Goal: Task Accomplishment & Management: Use online tool/utility

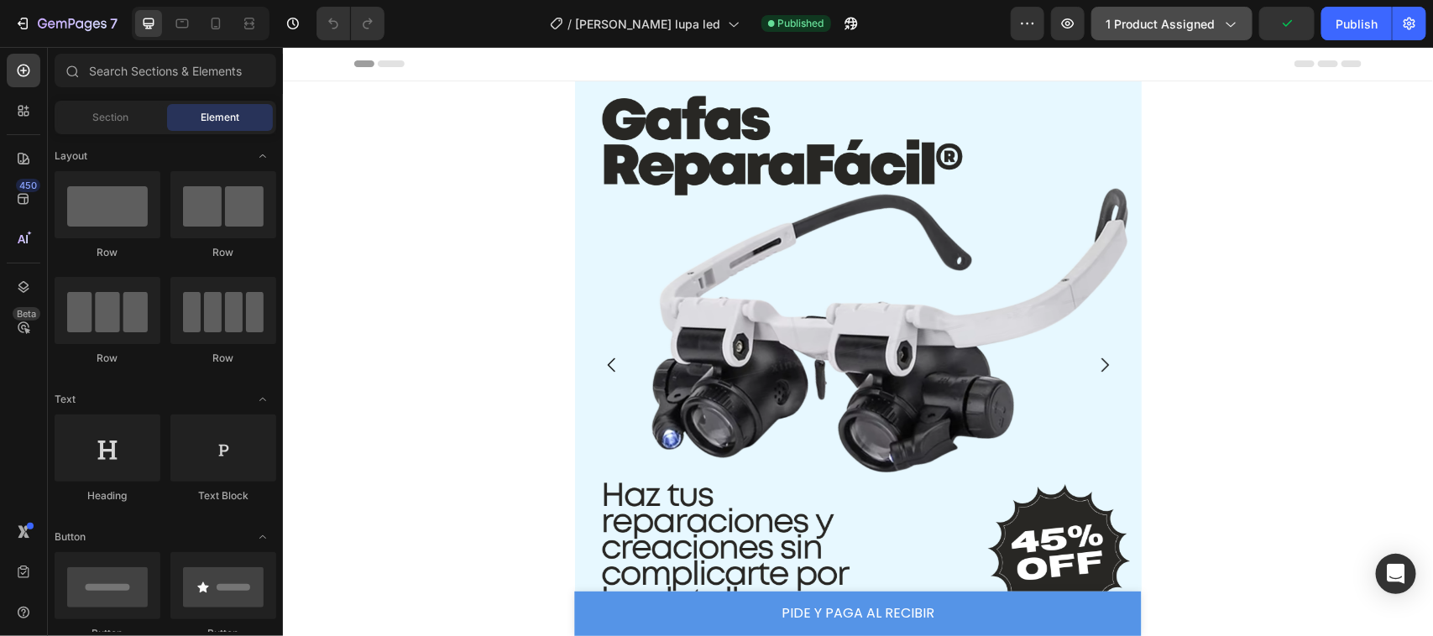
click at [1234, 21] on icon "button" at bounding box center [1229, 23] width 17 height 17
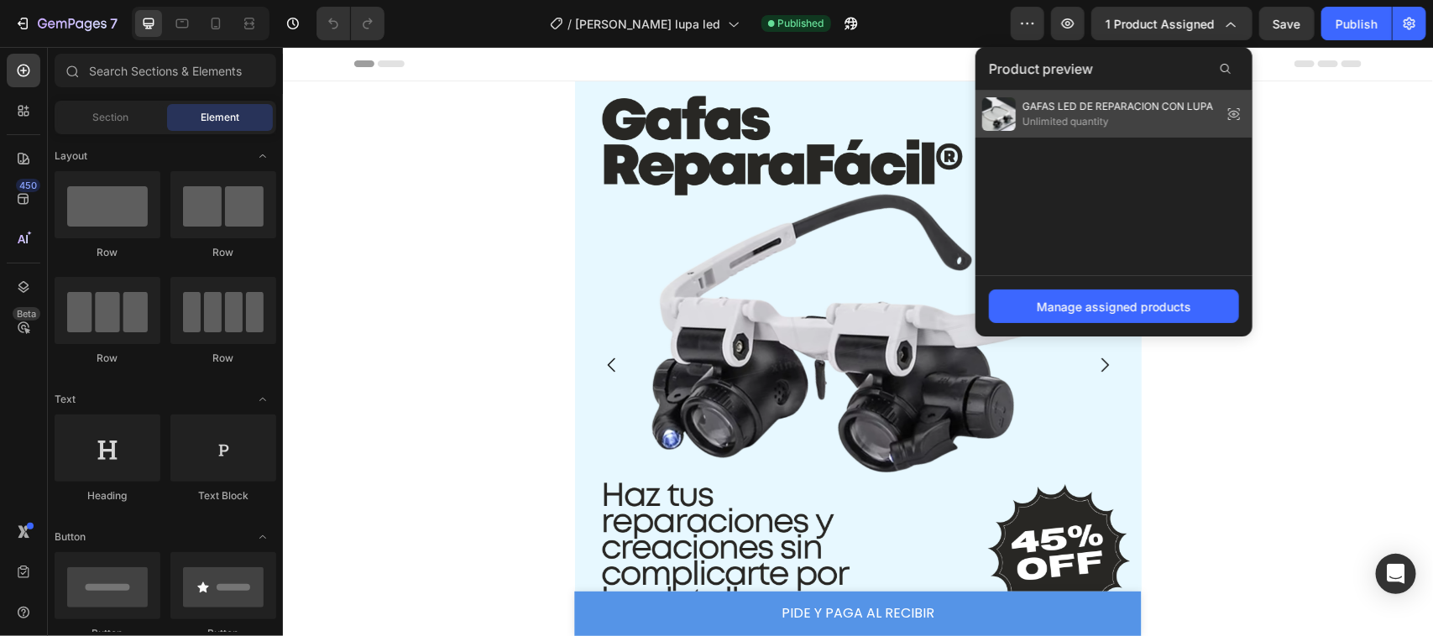
click at [1231, 111] on icon at bounding box center [1234, 114] width 24 height 24
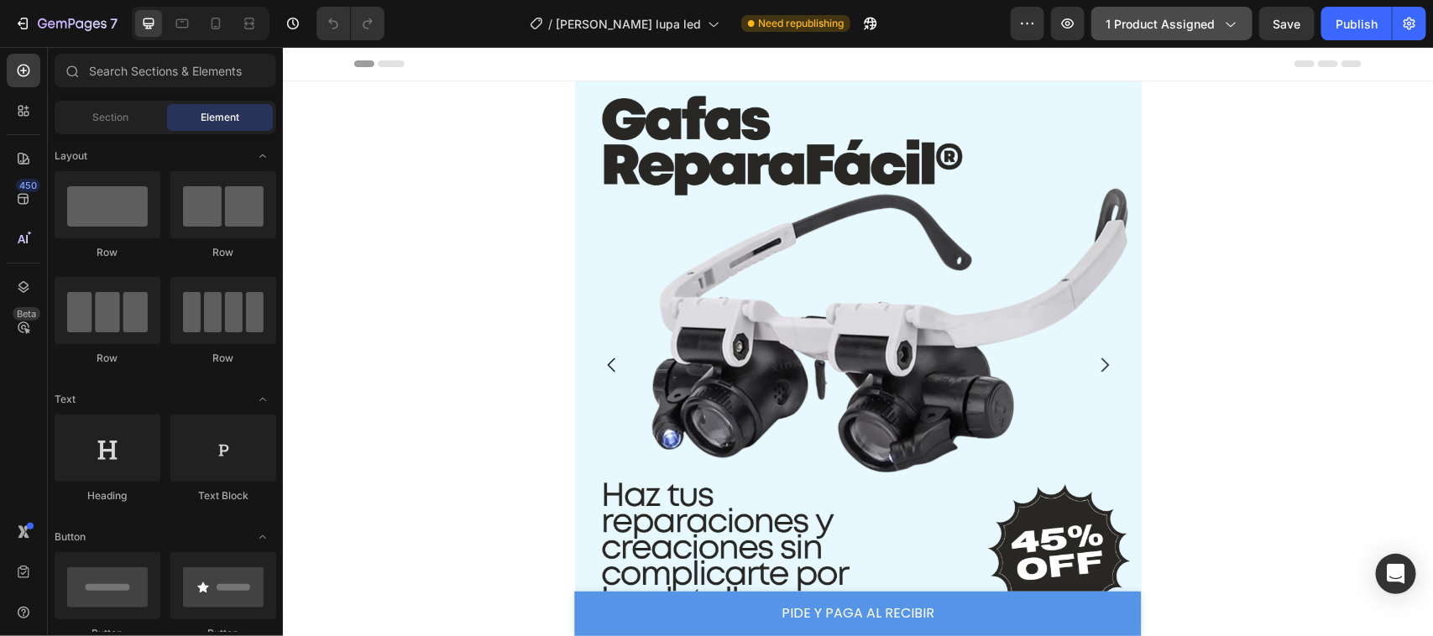
click at [1211, 23] on span "1 product assigned" at bounding box center [1160, 24] width 109 height 18
click at [1059, 11] on button "button" at bounding box center [1068, 24] width 34 height 34
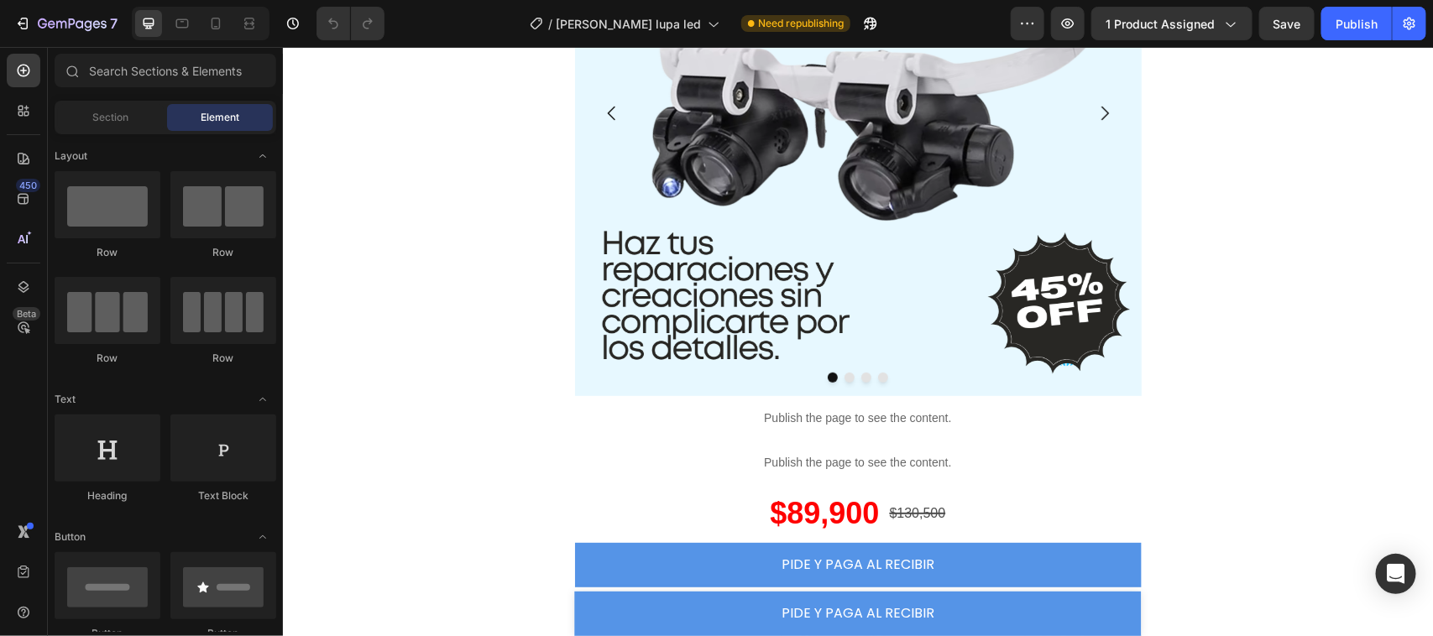
scroll to position [344, 0]
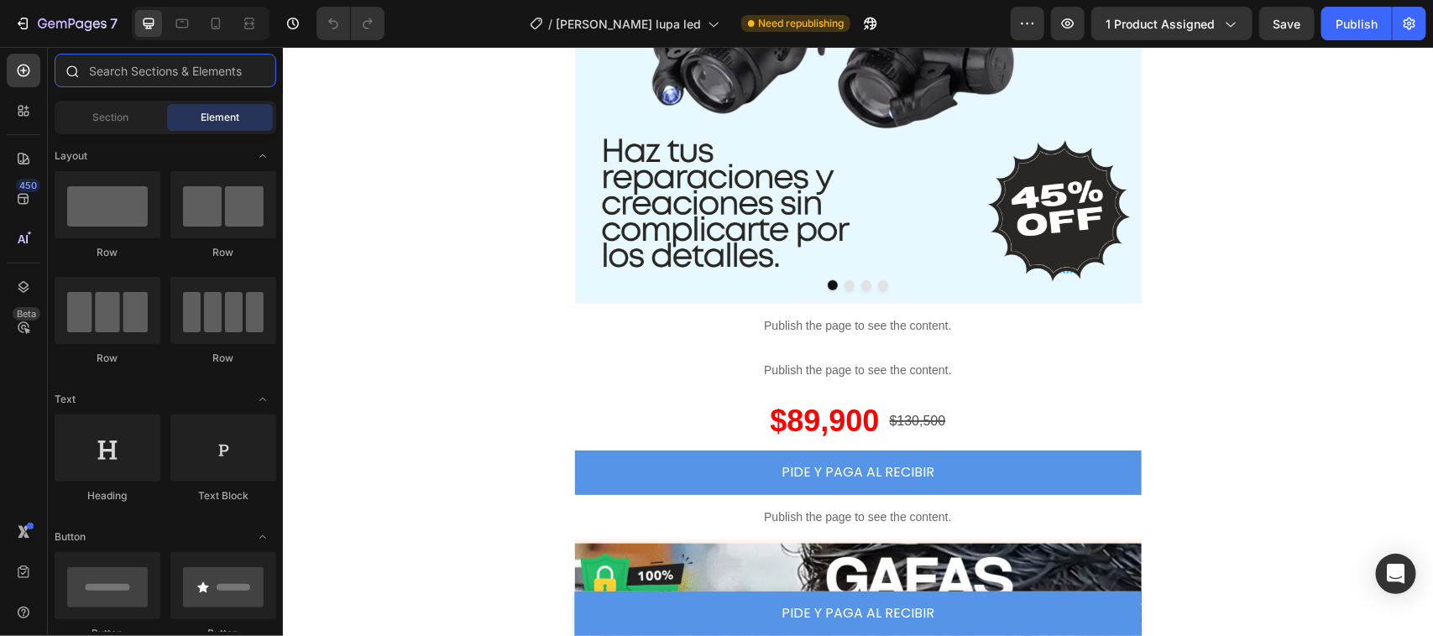
click at [131, 68] on input "text" at bounding box center [166, 71] width 222 height 34
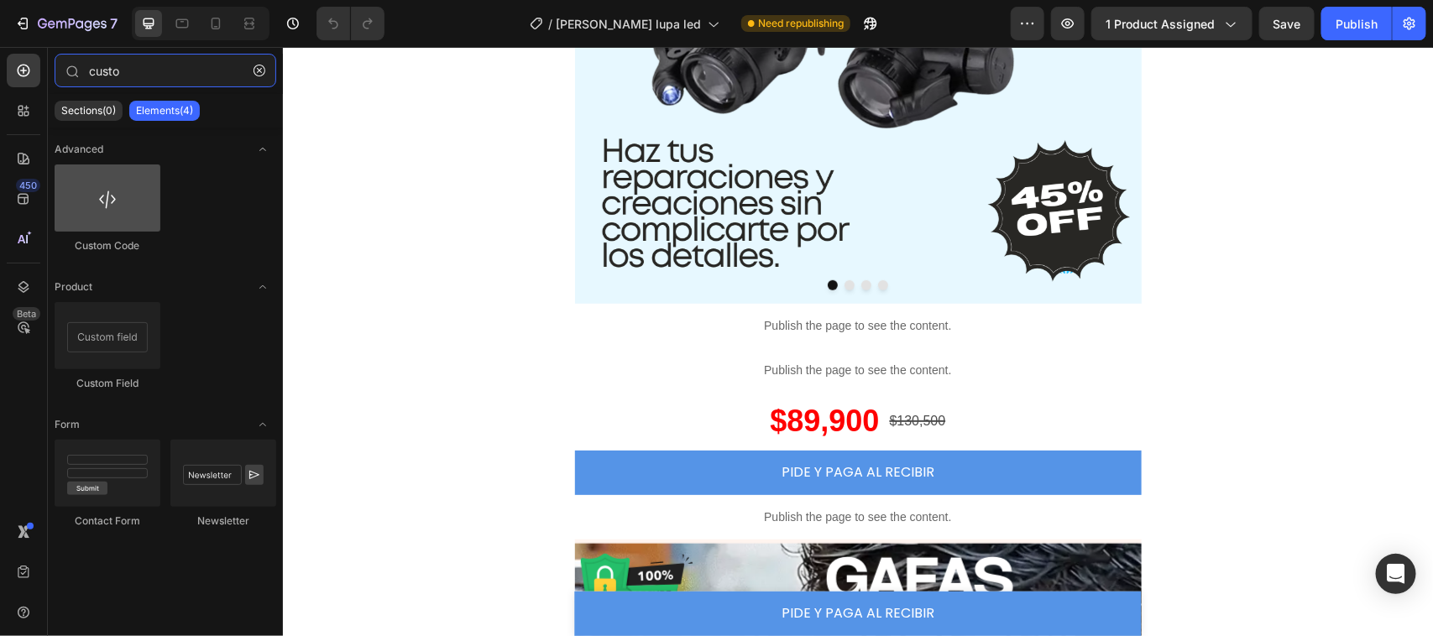
type input "custo"
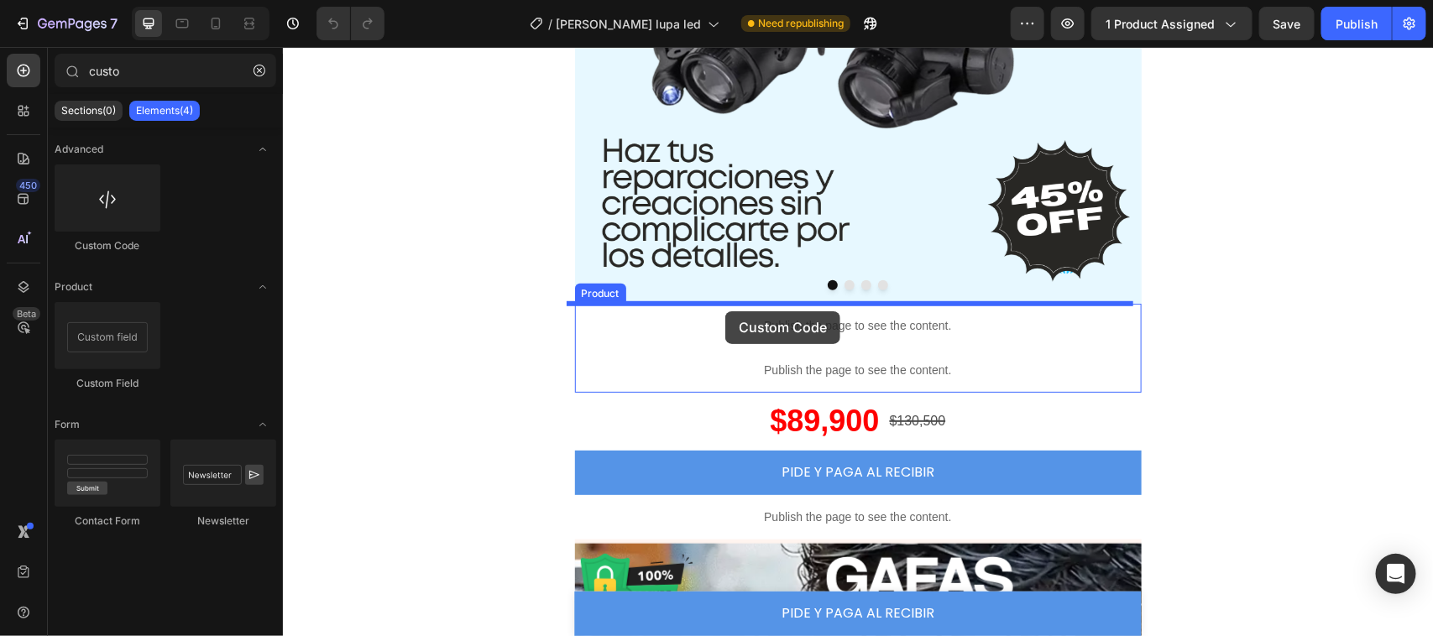
drag, startPoint x: 392, startPoint y: 243, endPoint x: 724, endPoint y: 311, distance: 339.2
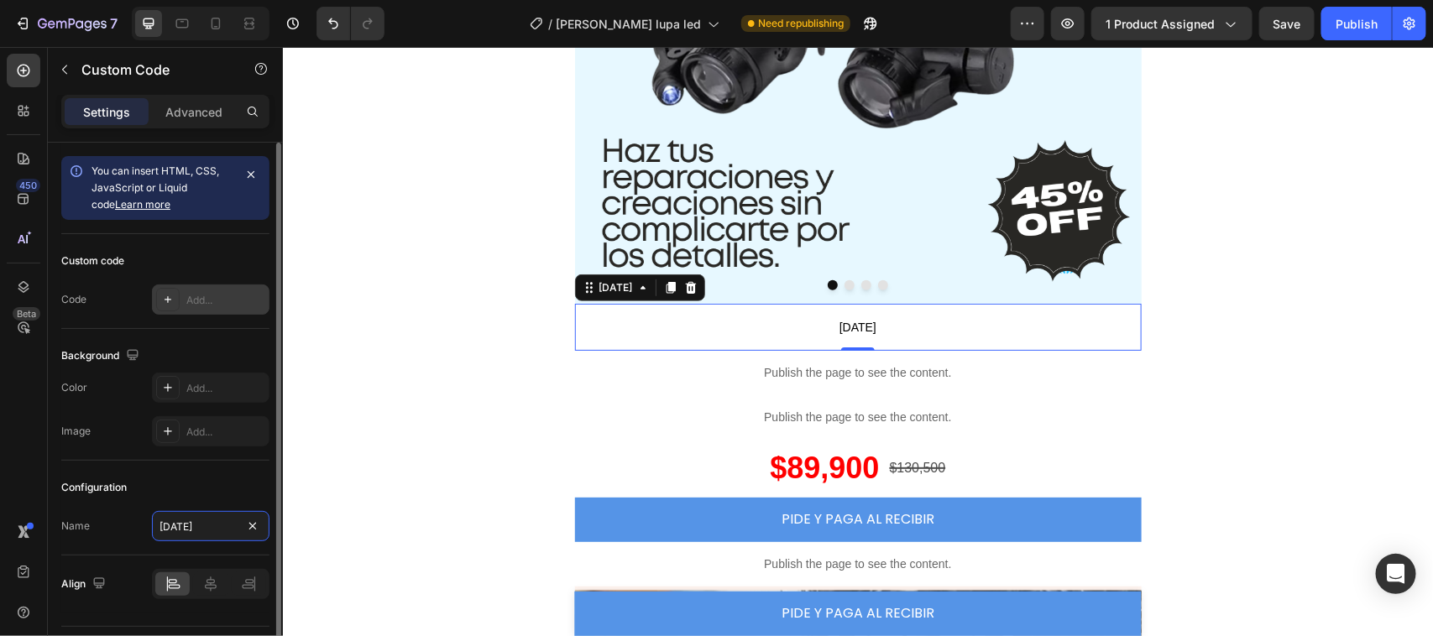
type input "[DATE]"
click at [239, 300] on div "Add..." at bounding box center [225, 300] width 79 height 15
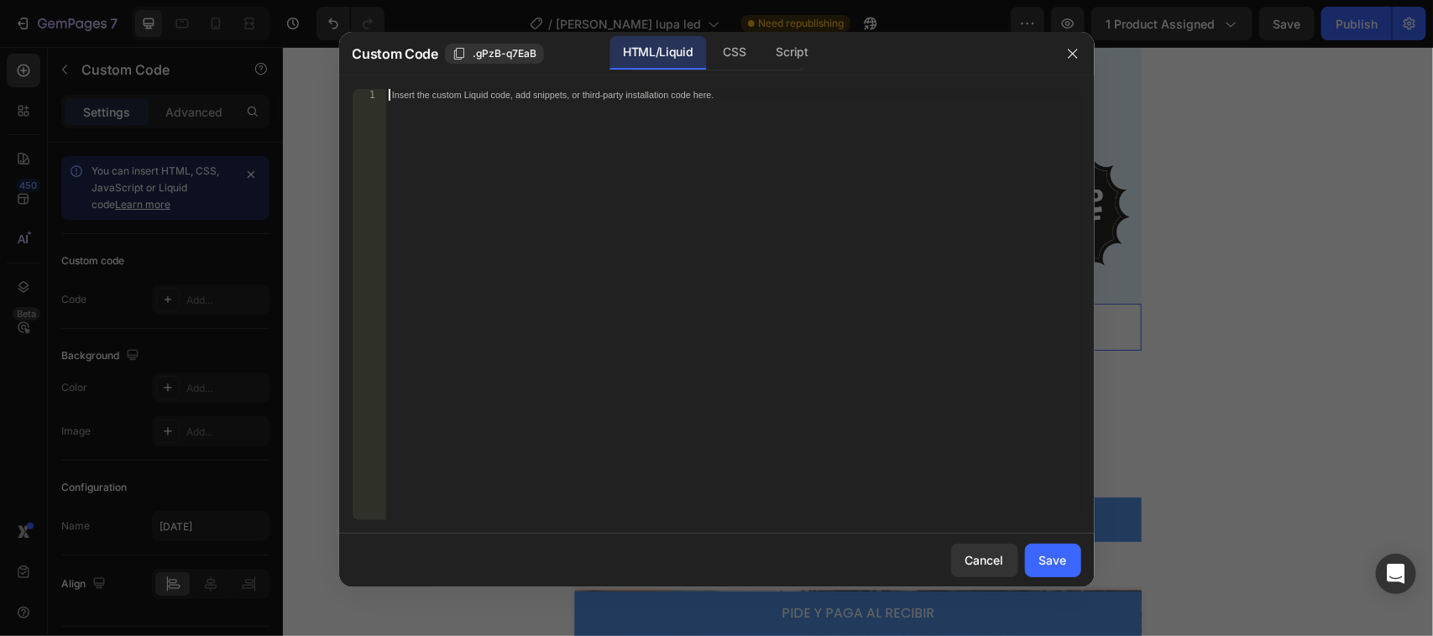
click at [456, 103] on div "Insert the custom Liquid code, add snippets, or third-party installation code h…" at bounding box center [732, 317] width 695 height 456
paste textarea "</html>"
type textarea "</html>"
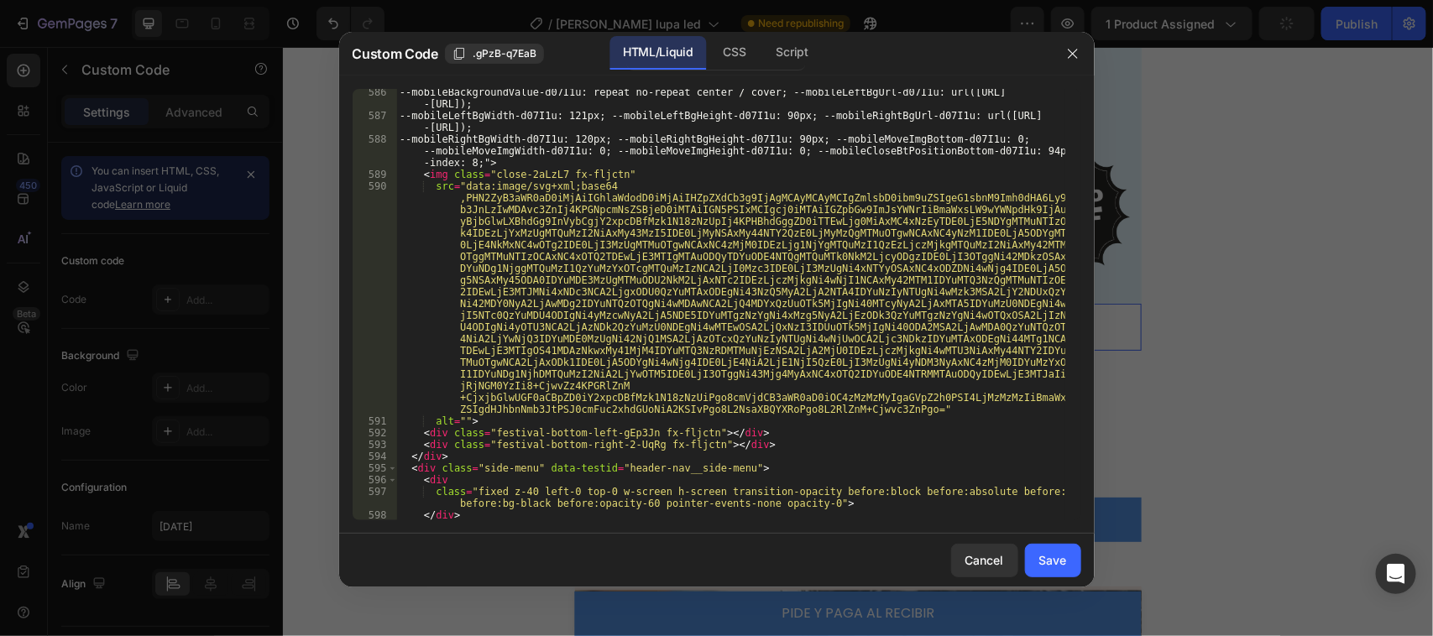
scroll to position [9345, 0]
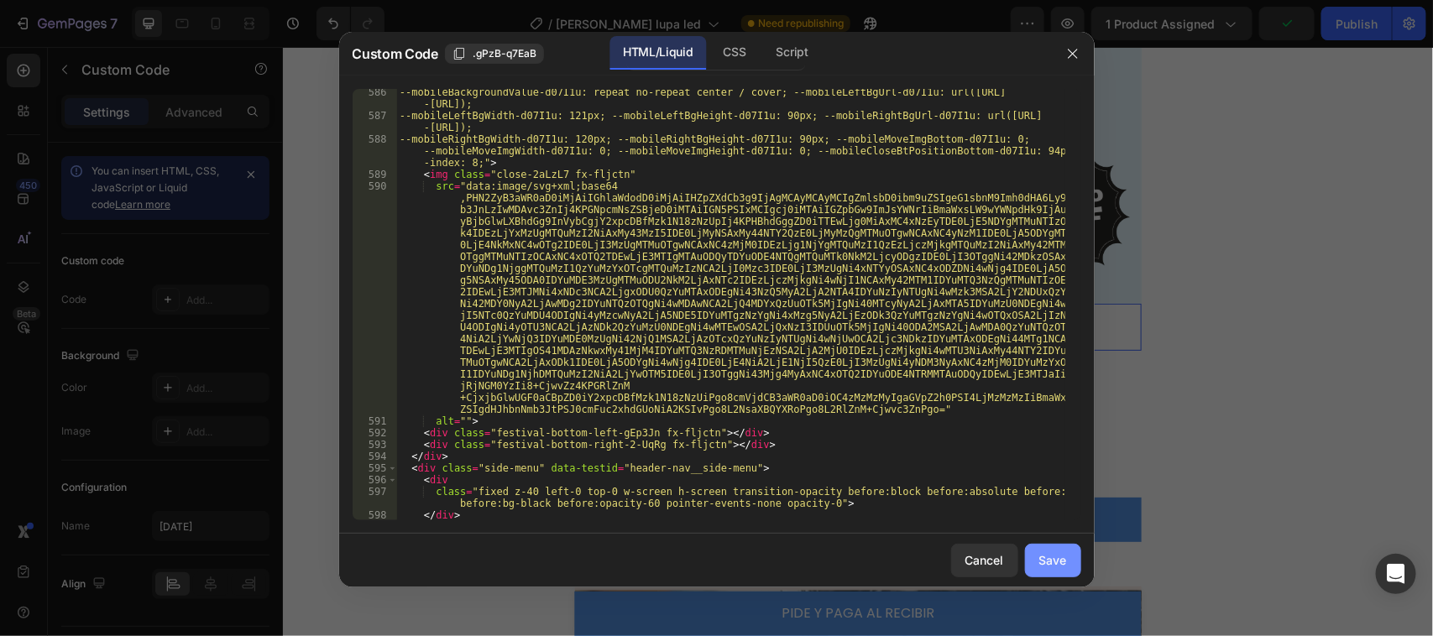
click at [1062, 559] on div "Save" at bounding box center [1053, 561] width 28 height 18
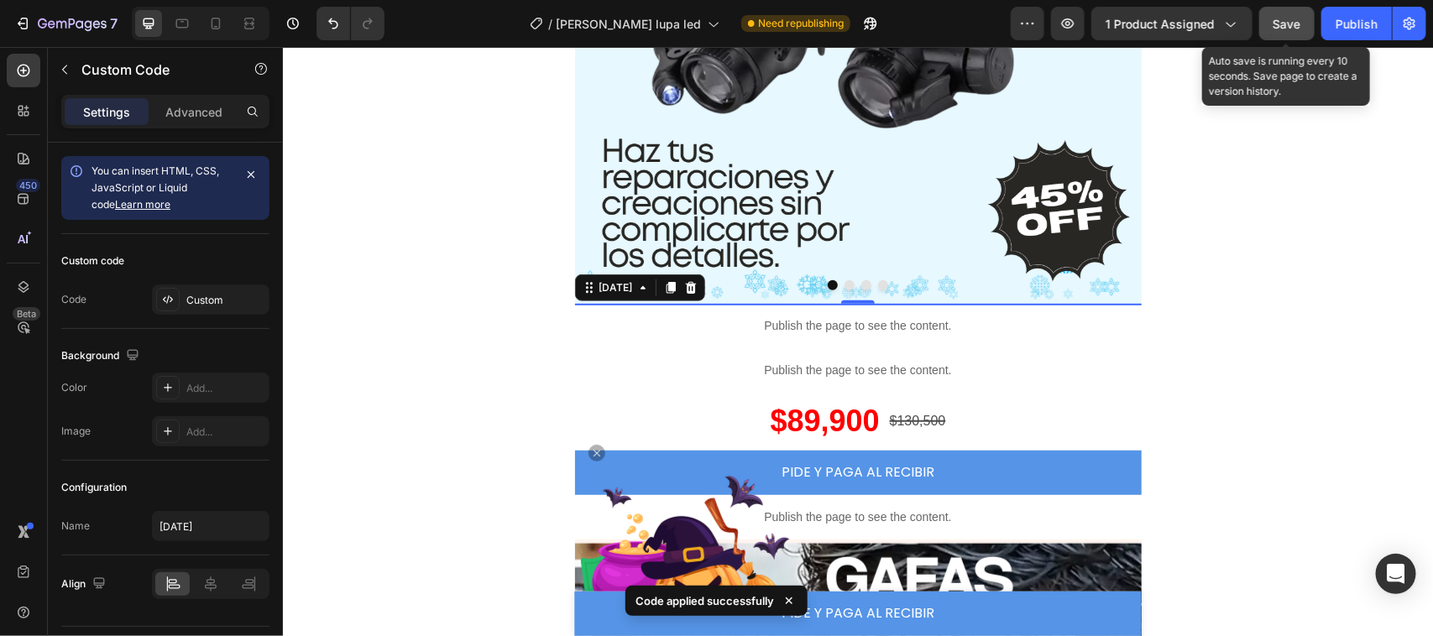
click at [1289, 23] on span "Save" at bounding box center [1288, 24] width 28 height 14
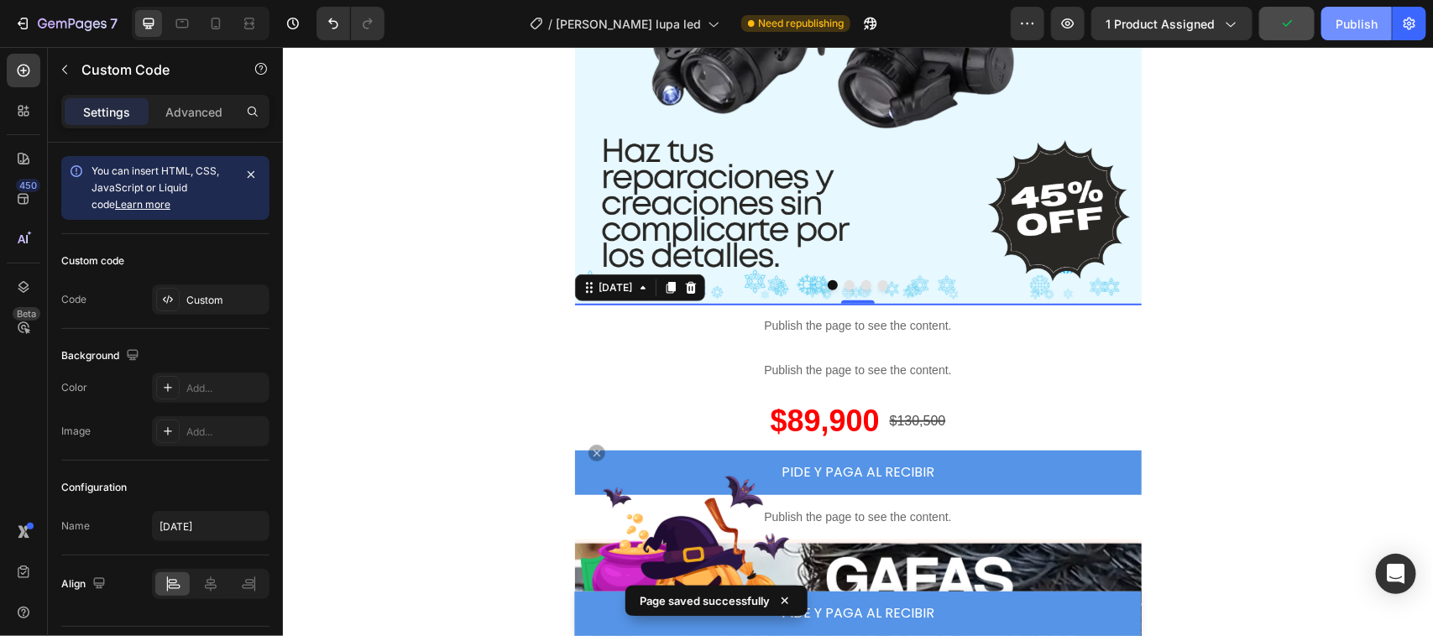
click at [1348, 29] on div "Publish" at bounding box center [1357, 24] width 42 height 18
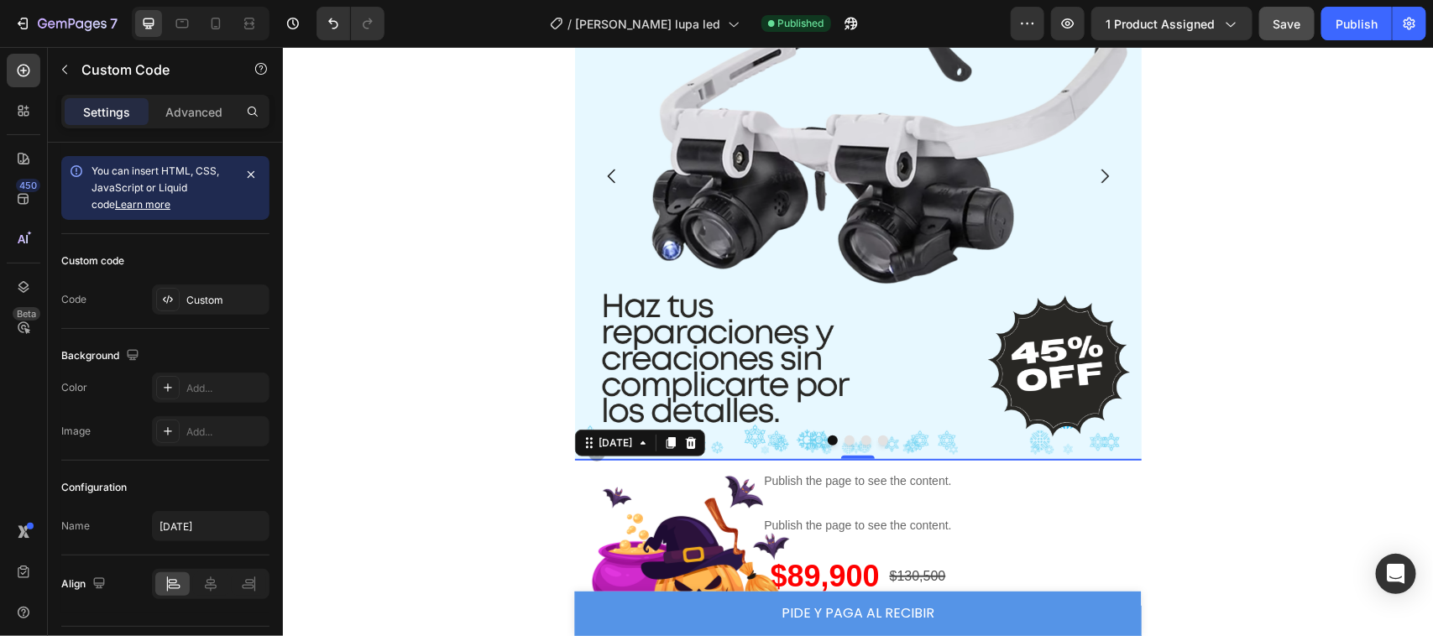
scroll to position [186, 0]
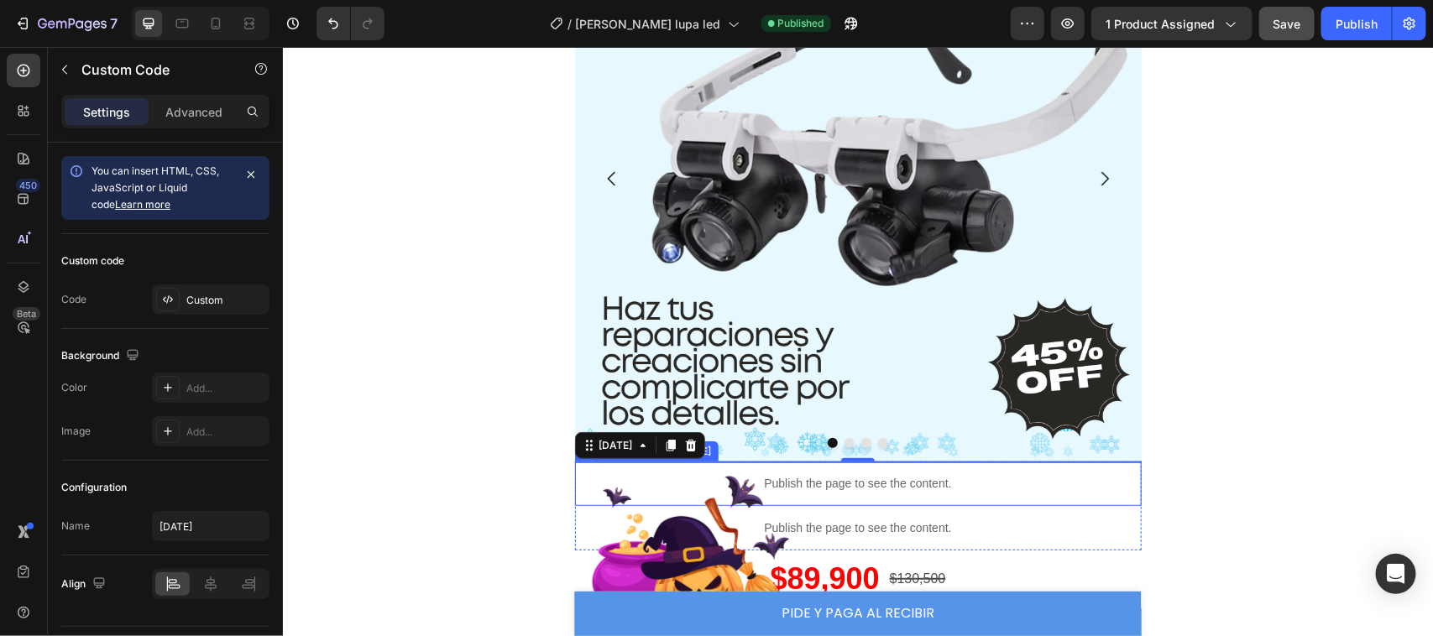
click at [962, 483] on p "Publish the page to see the content." at bounding box center [857, 483] width 567 height 18
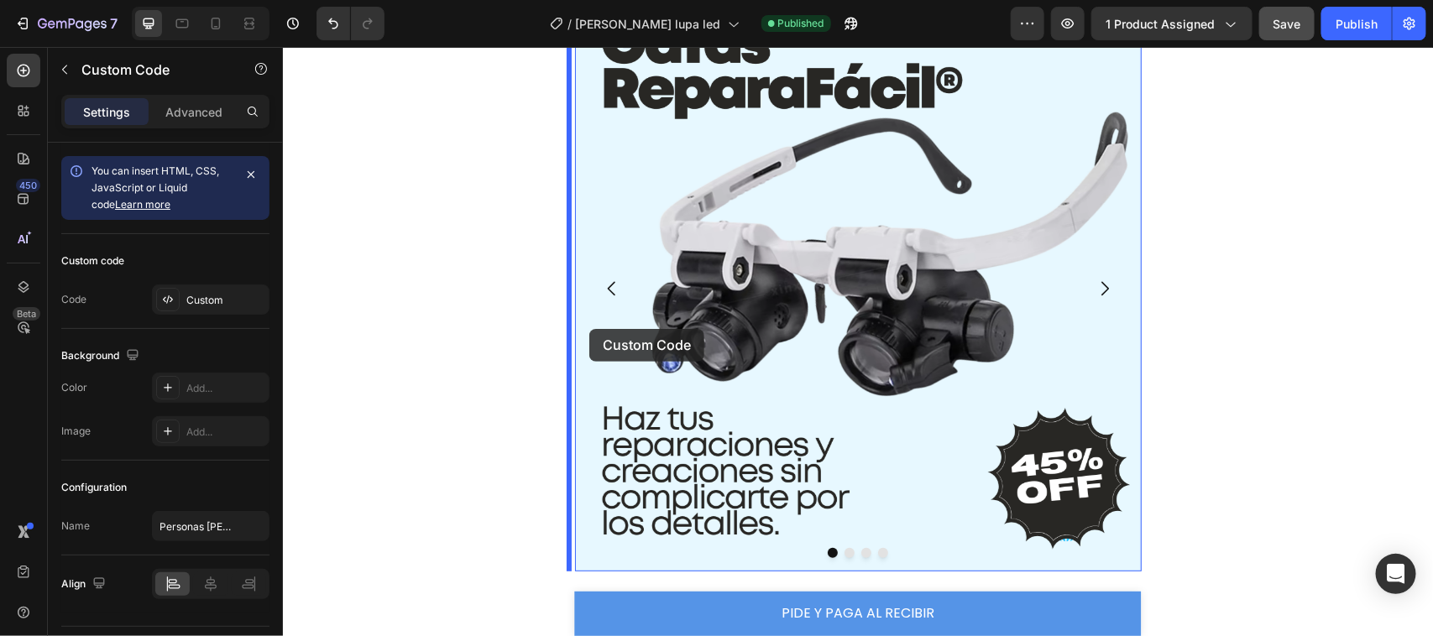
scroll to position [0, 0]
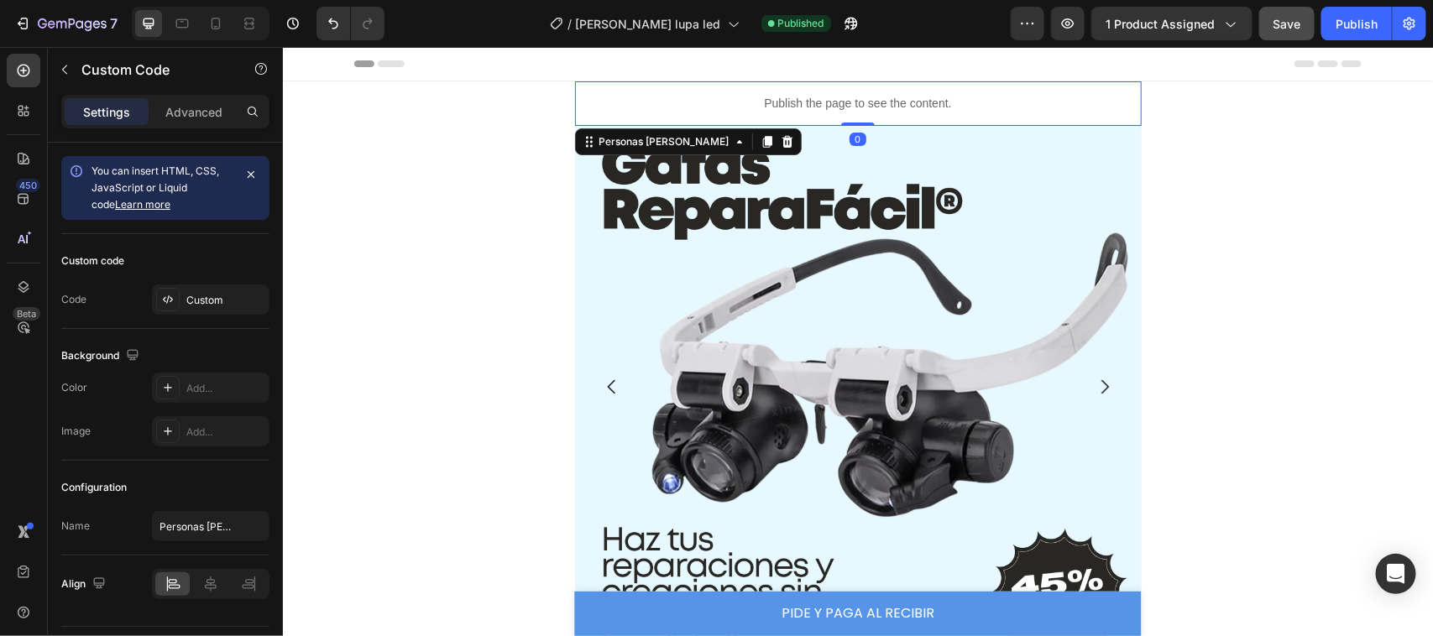
drag, startPoint x: 845, startPoint y: 134, endPoint x: 849, endPoint y: 113, distance: 21.3
click at [849, 113] on div "Publish the page to see the content. Personas [PERSON_NAME] 0" at bounding box center [857, 103] width 567 height 44
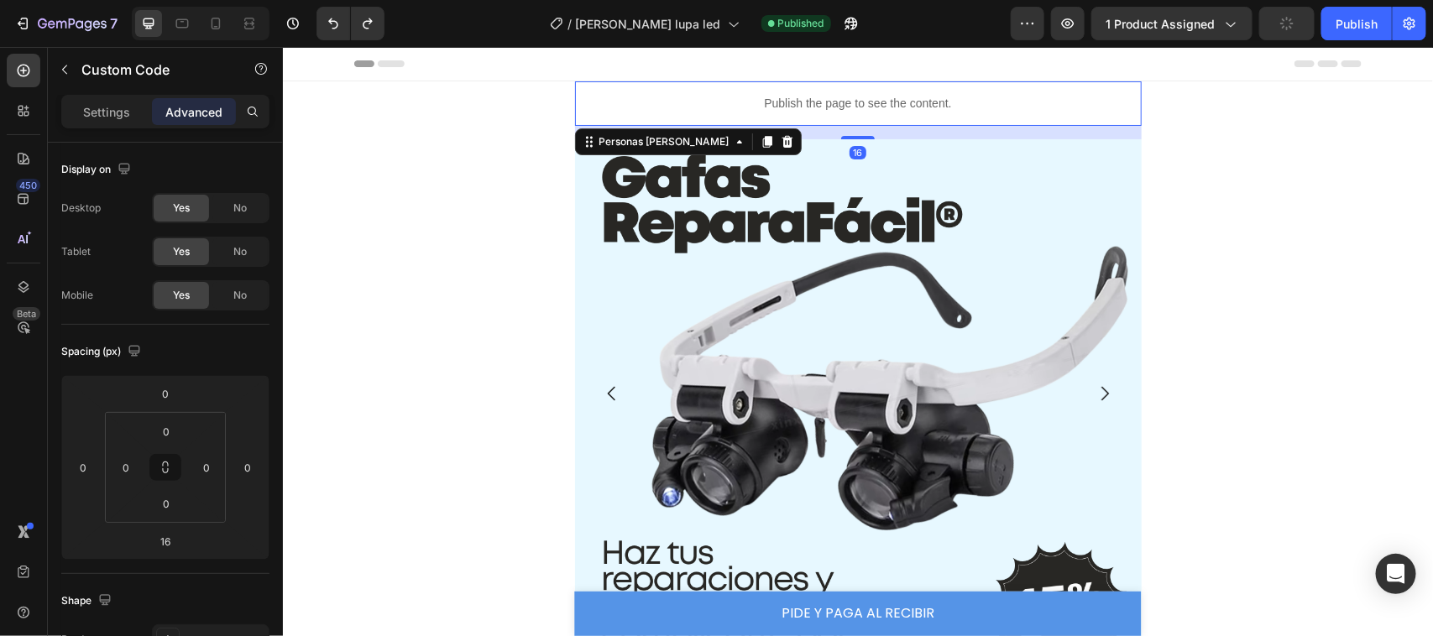
type input "0"
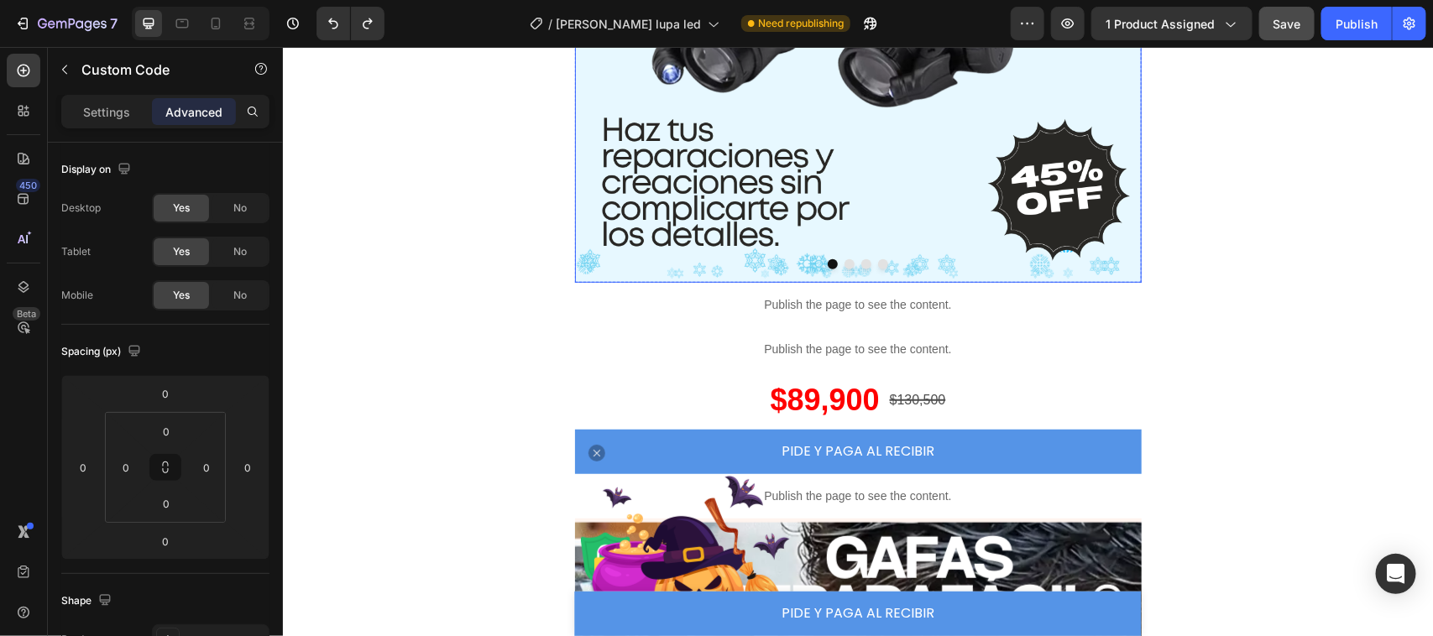
scroll to position [294, 0]
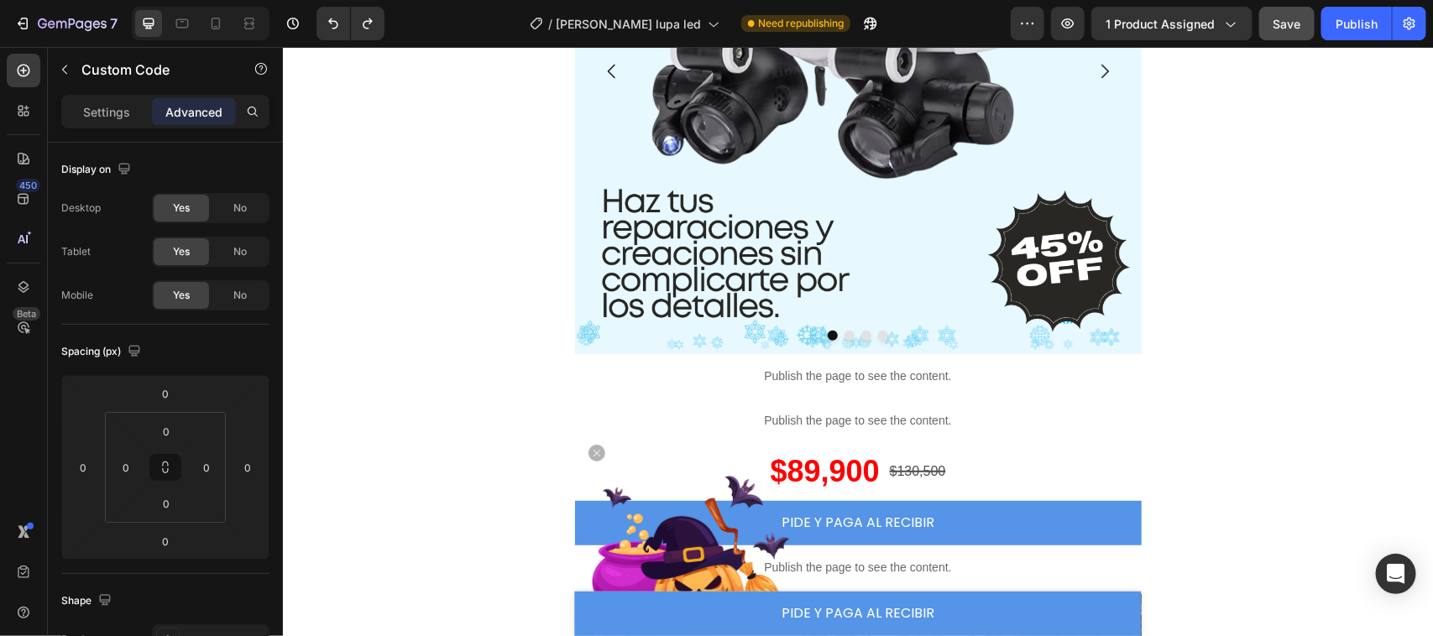
click at [808, 374] on p "Publish the page to see the content." at bounding box center [857, 376] width 567 height 18
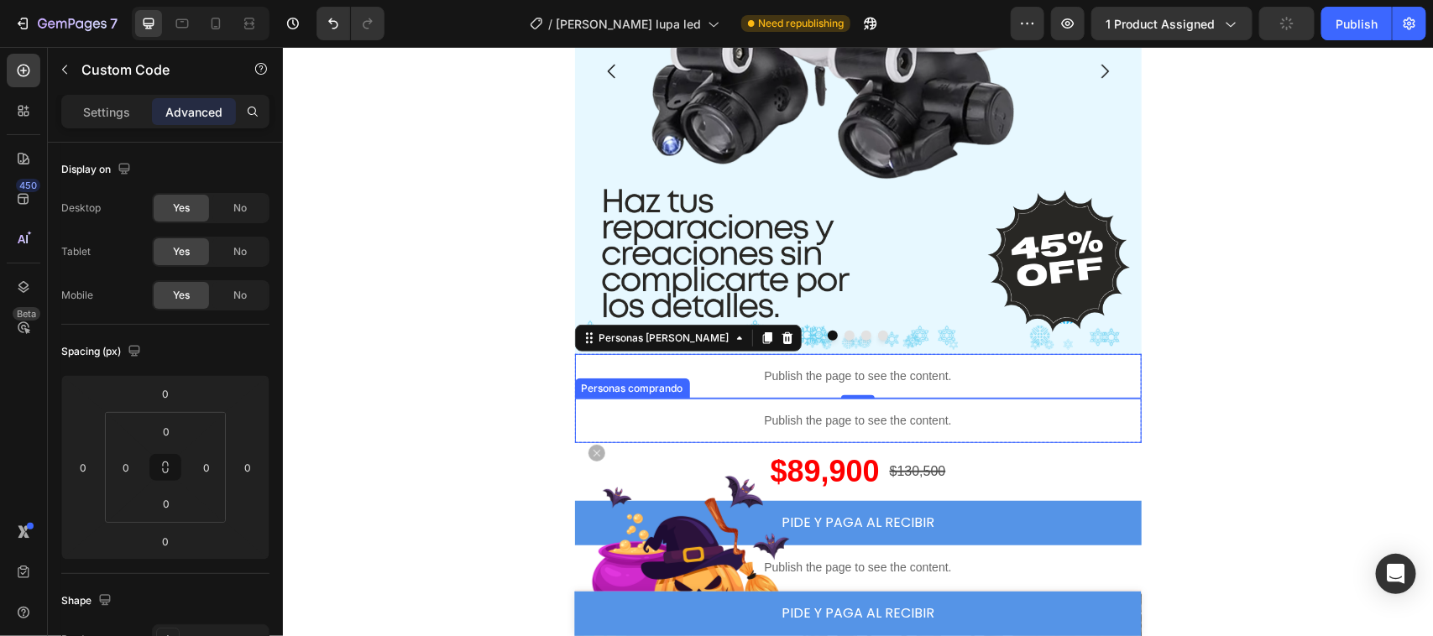
click at [707, 419] on p "Publish the page to see the content." at bounding box center [857, 420] width 567 height 18
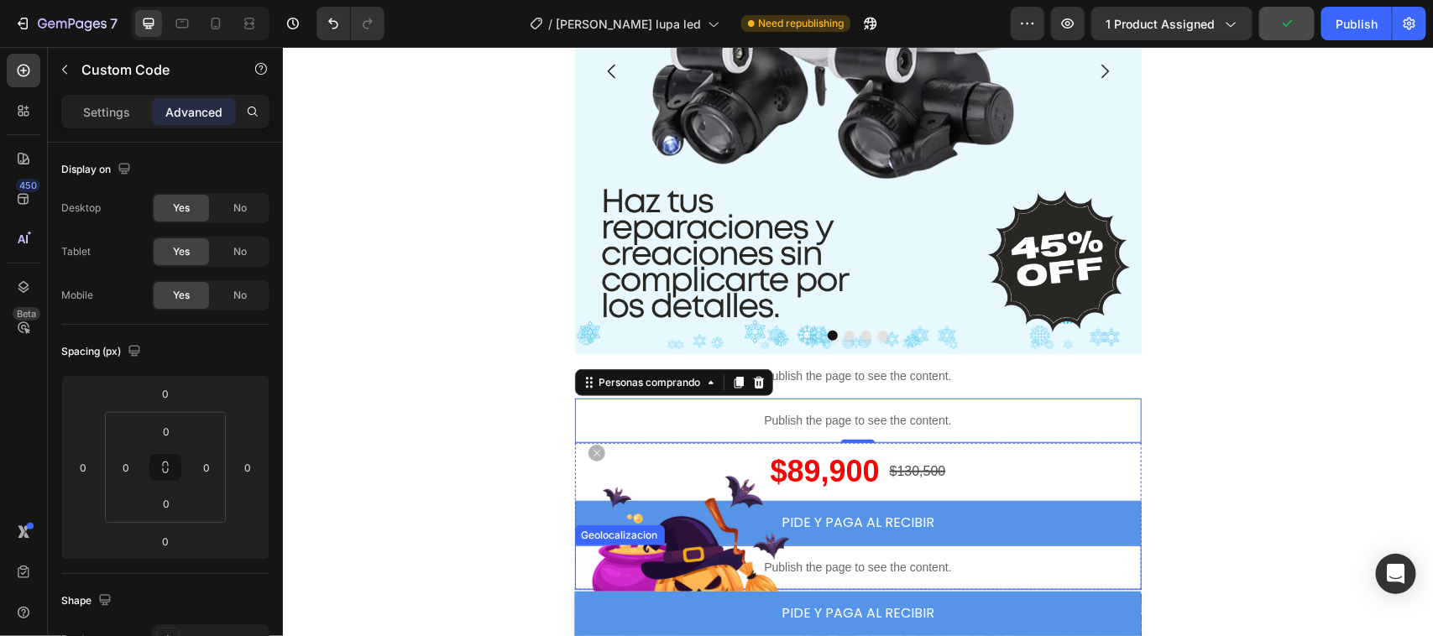
click at [825, 566] on p "Publish the page to see the content." at bounding box center [857, 567] width 567 height 18
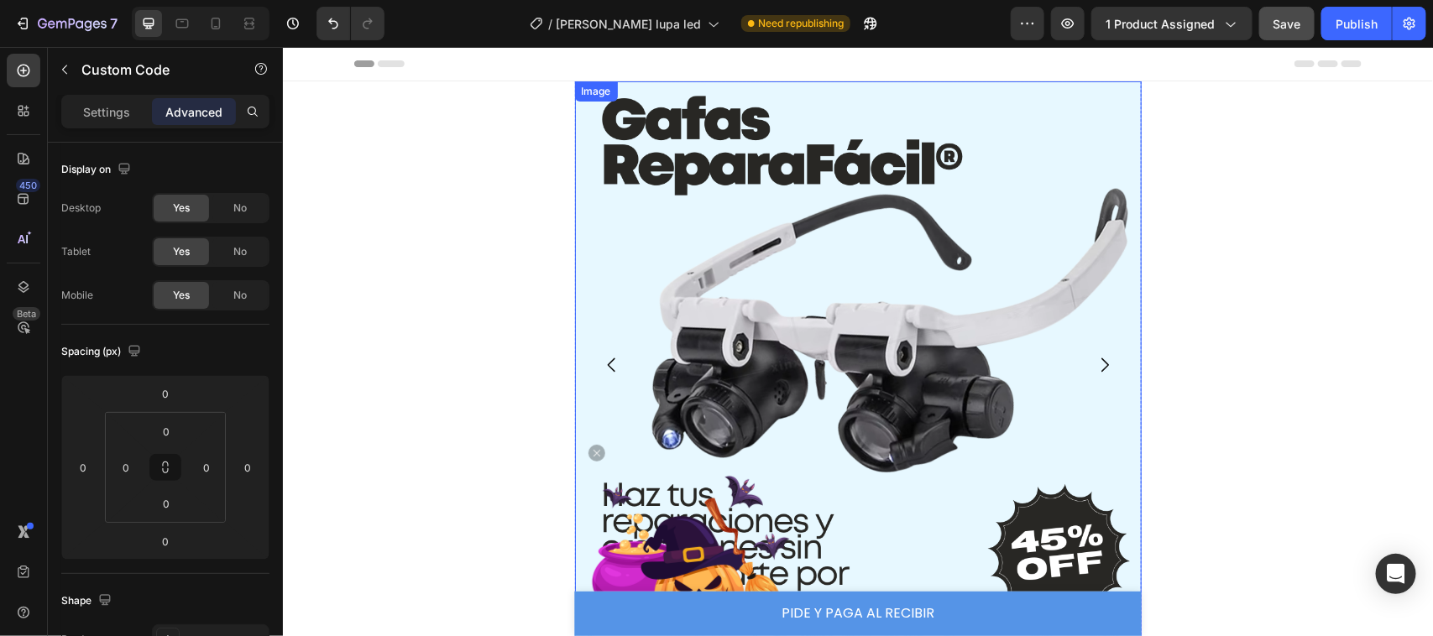
scroll to position [493, 0]
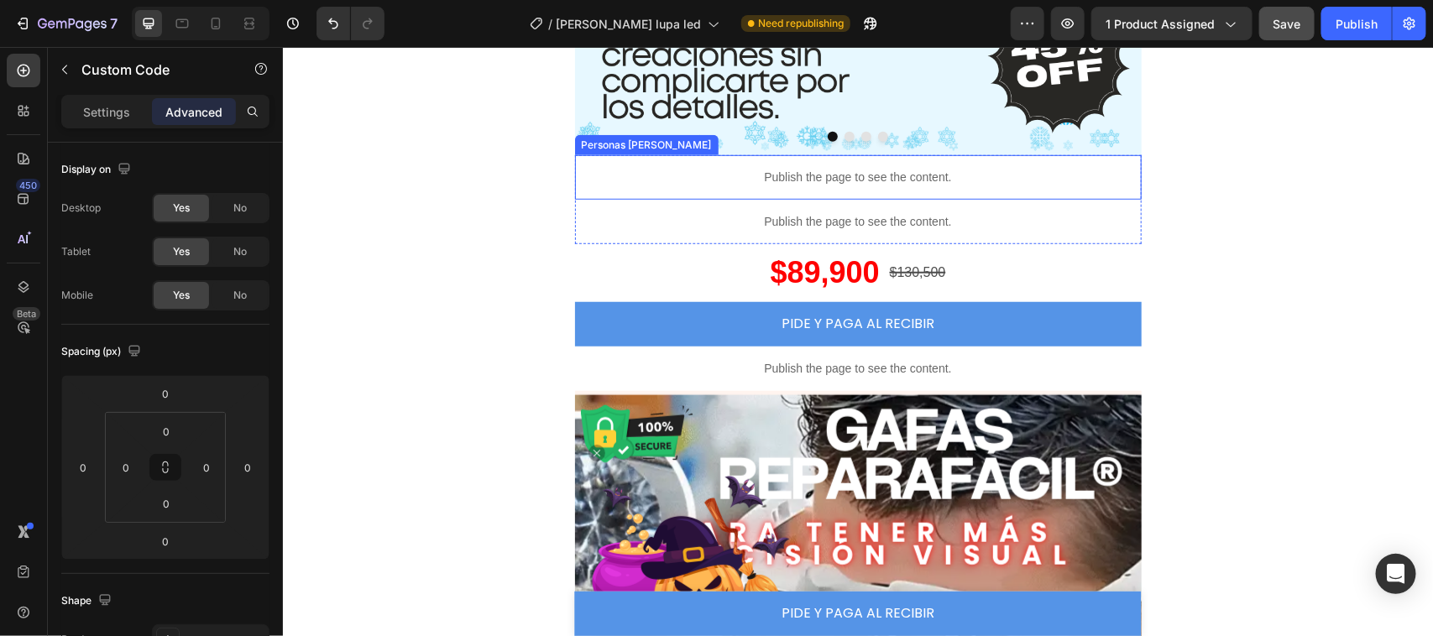
click at [828, 174] on p "Publish the page to see the content." at bounding box center [857, 177] width 567 height 18
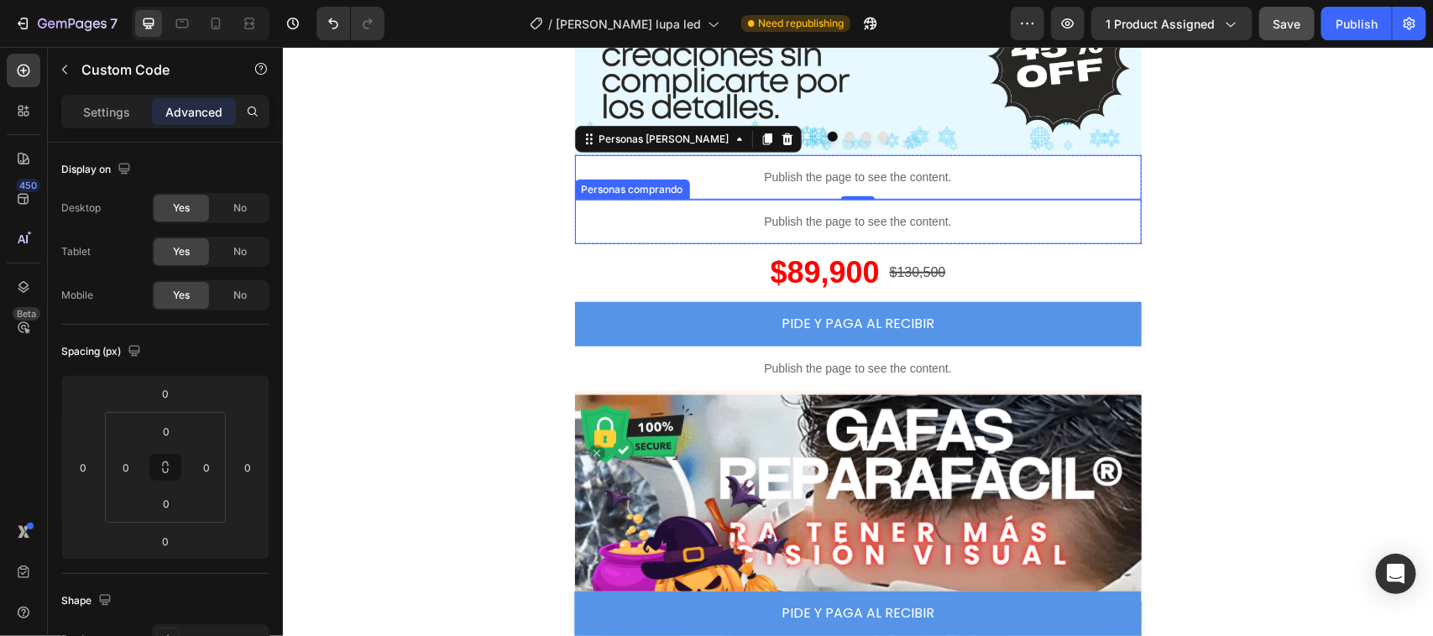
click at [854, 222] on p "Publish the page to see the content." at bounding box center [857, 221] width 567 height 18
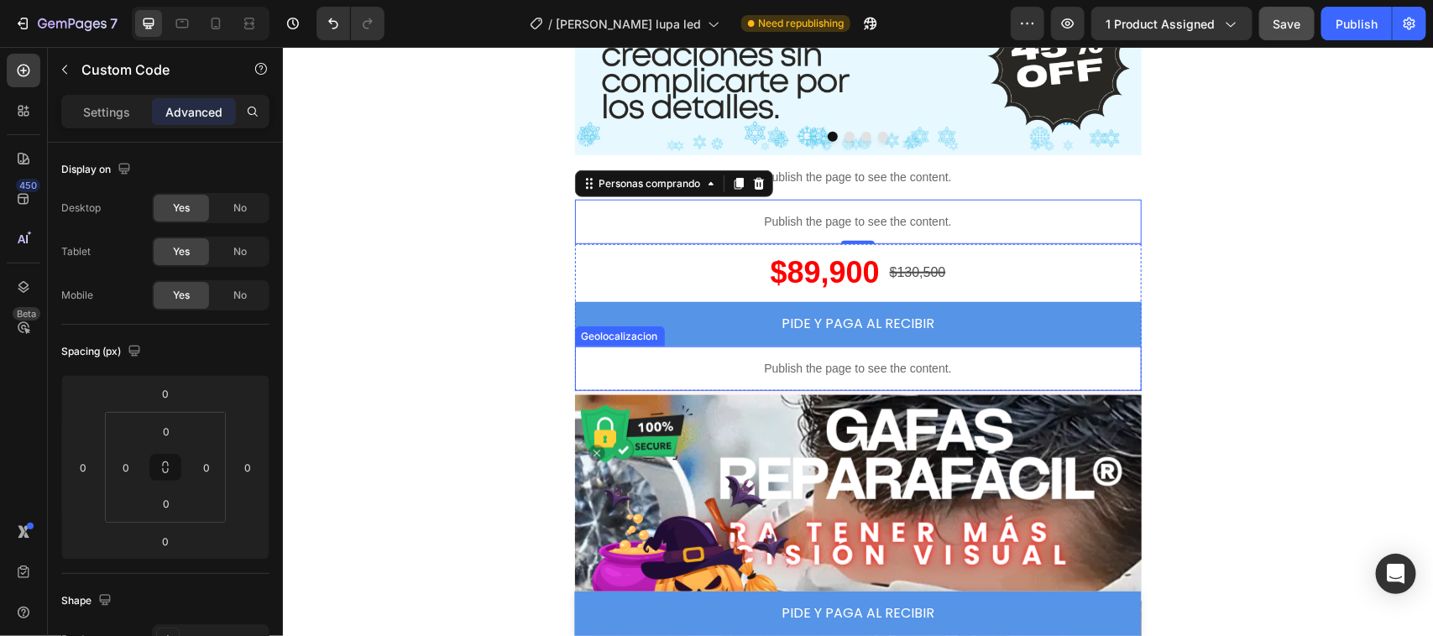
click at [707, 365] on p "Publish the page to see the content." at bounding box center [857, 368] width 567 height 18
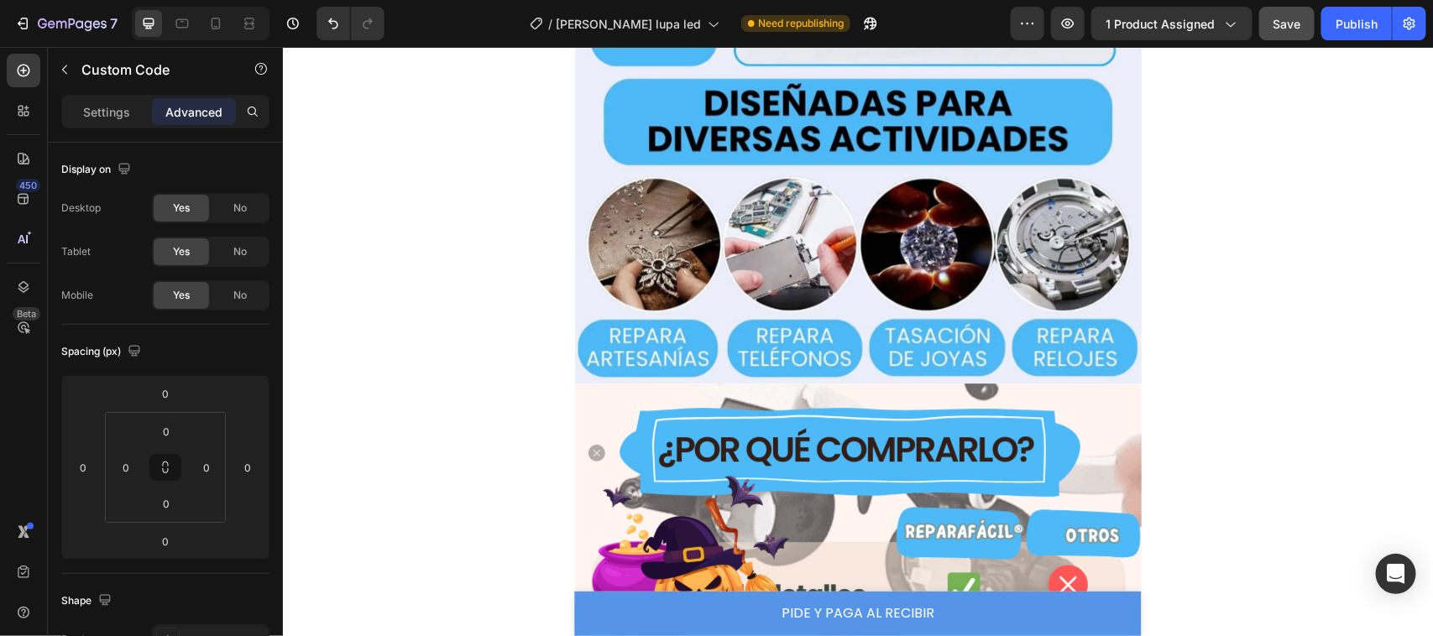
scroll to position [4679, 0]
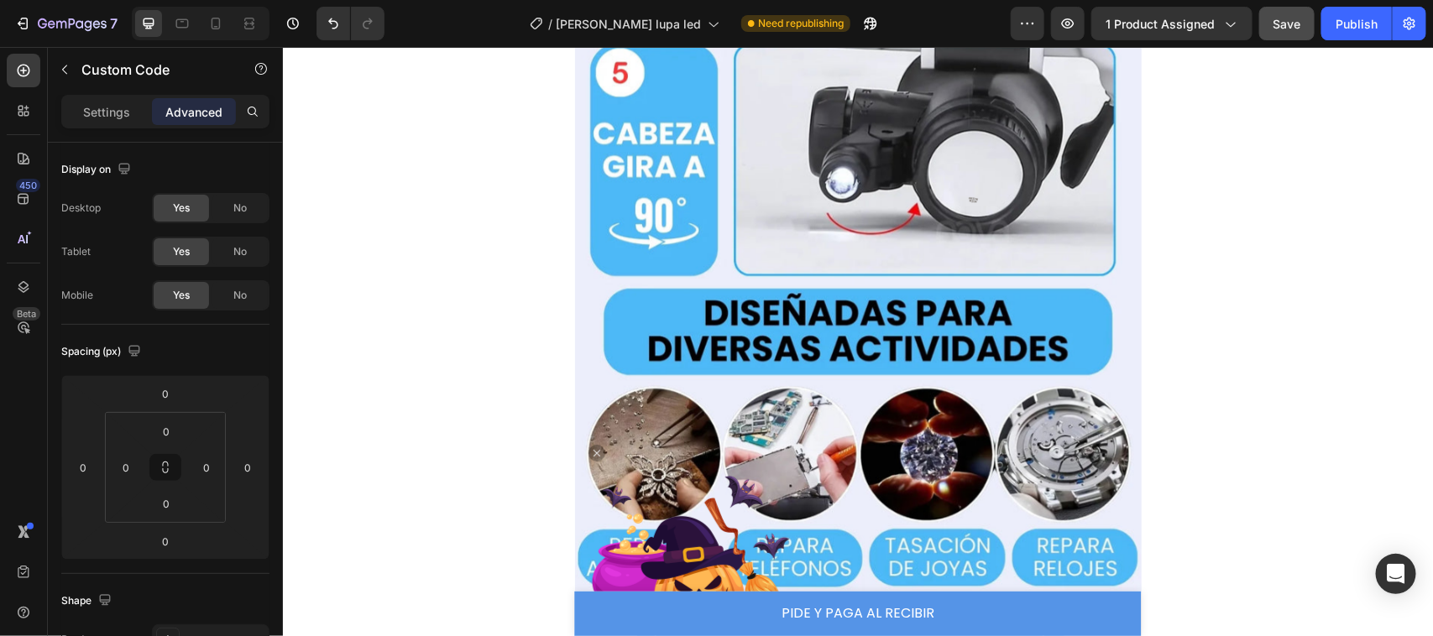
click at [588, 454] on img at bounding box center [596, 452] width 17 height 17
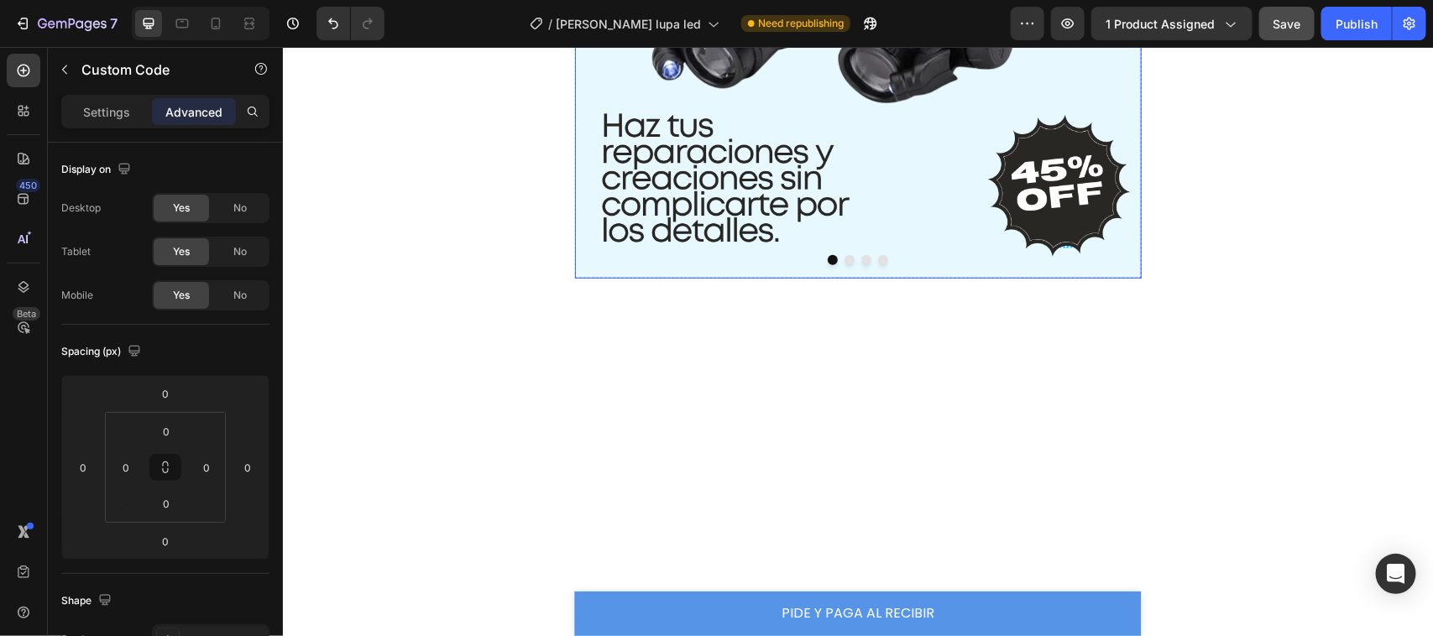
scroll to position [0, 0]
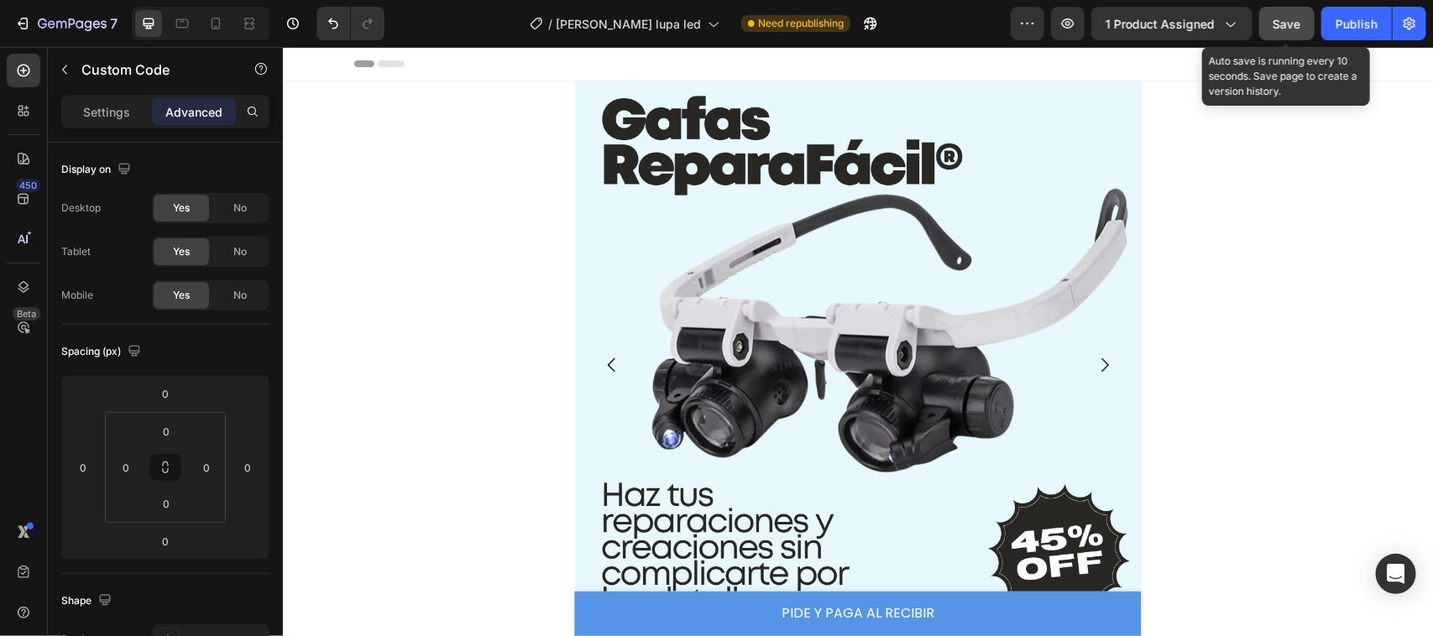
click at [1279, 34] on button "Save" at bounding box center [1286, 24] width 55 height 34
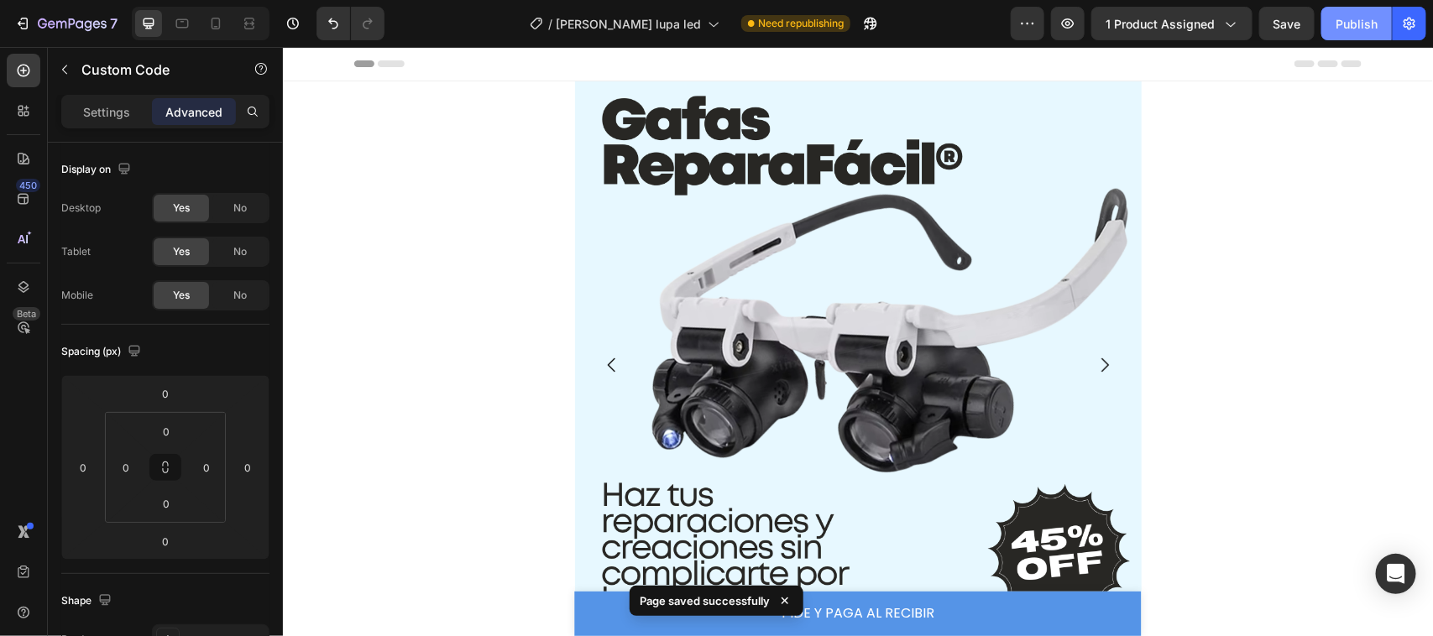
click at [1344, 28] on div "Publish" at bounding box center [1357, 24] width 42 height 18
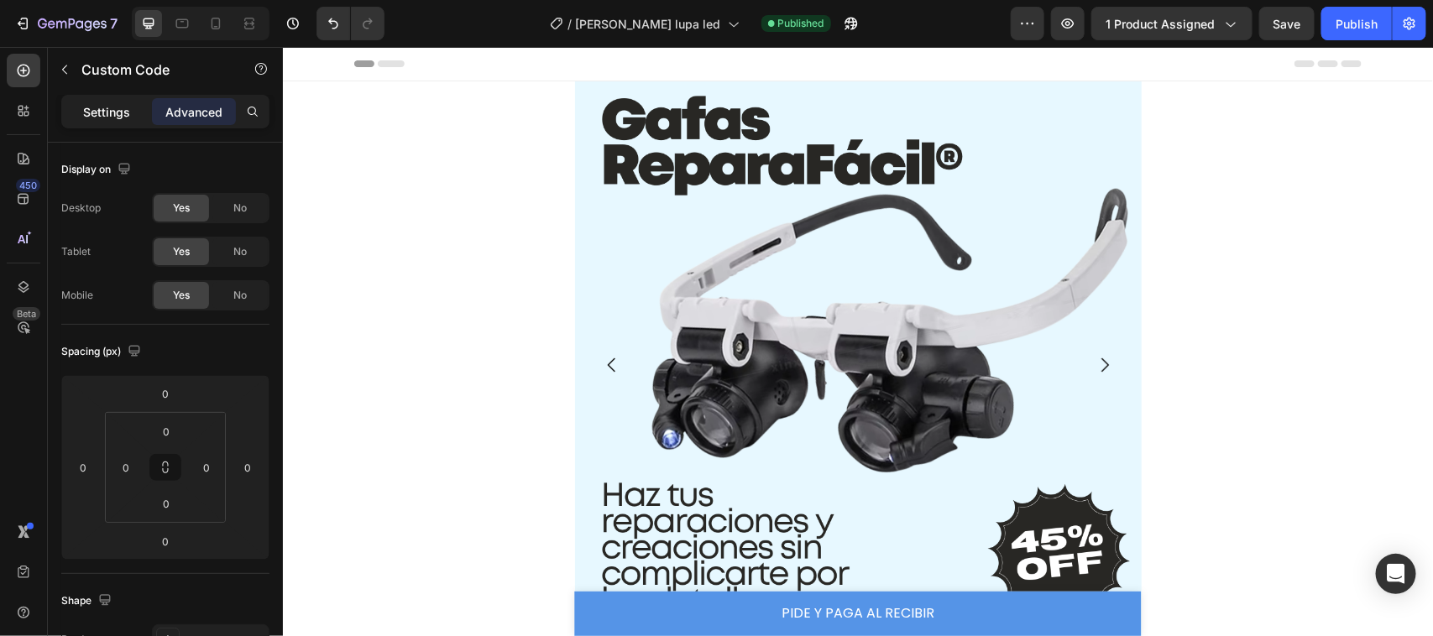
click at [91, 106] on p "Settings" at bounding box center [106, 112] width 47 height 18
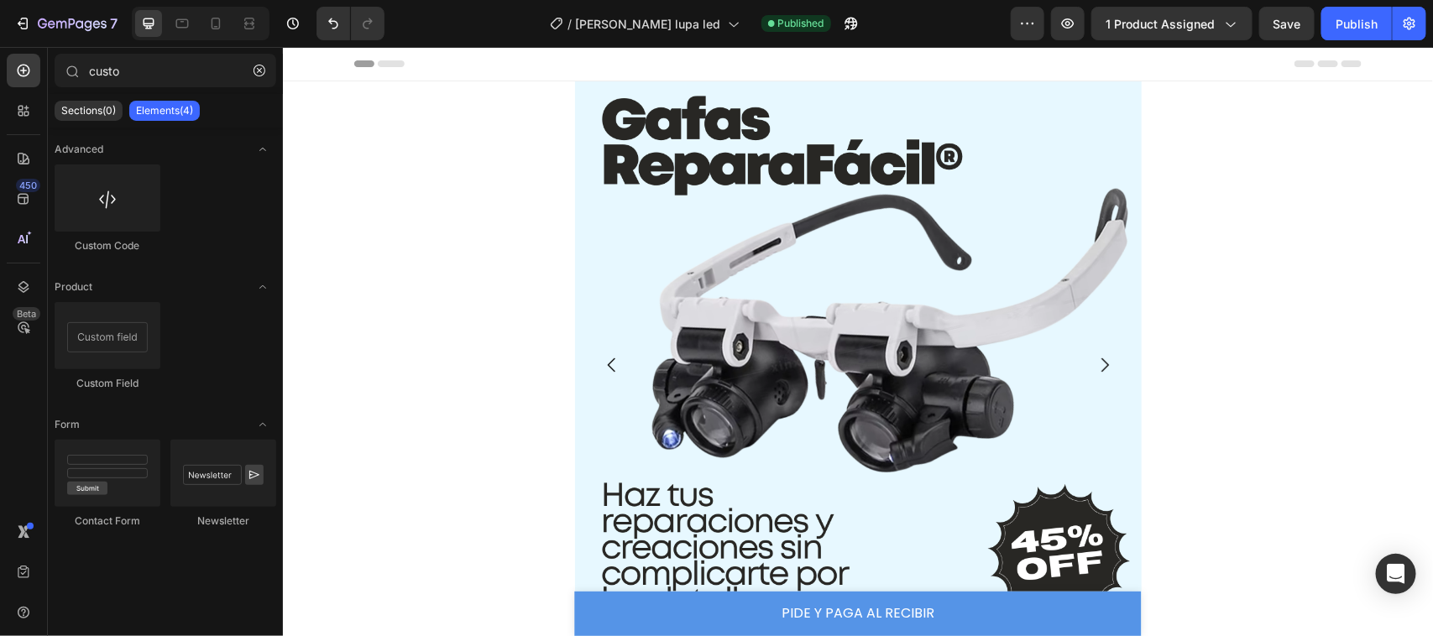
click at [845, 75] on div "Header" at bounding box center [856, 63] width 1007 height 34
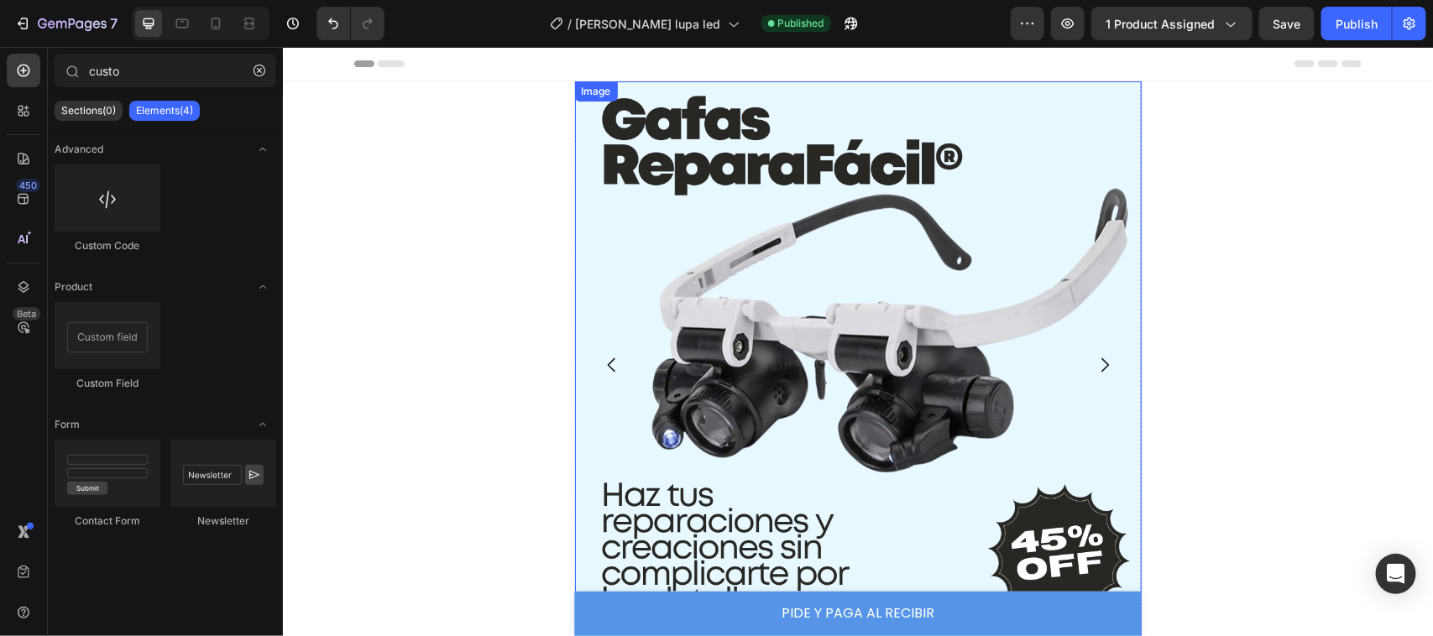
click at [863, 173] on img at bounding box center [857, 364] width 567 height 567
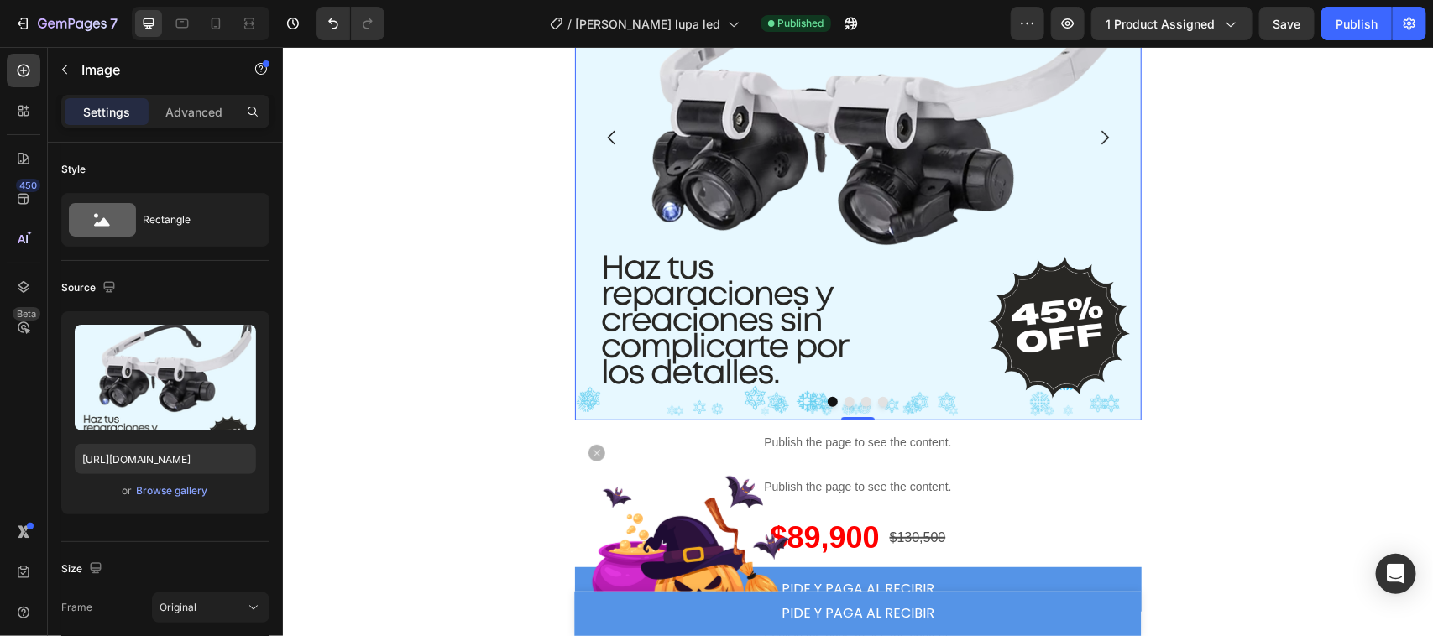
scroll to position [378, 0]
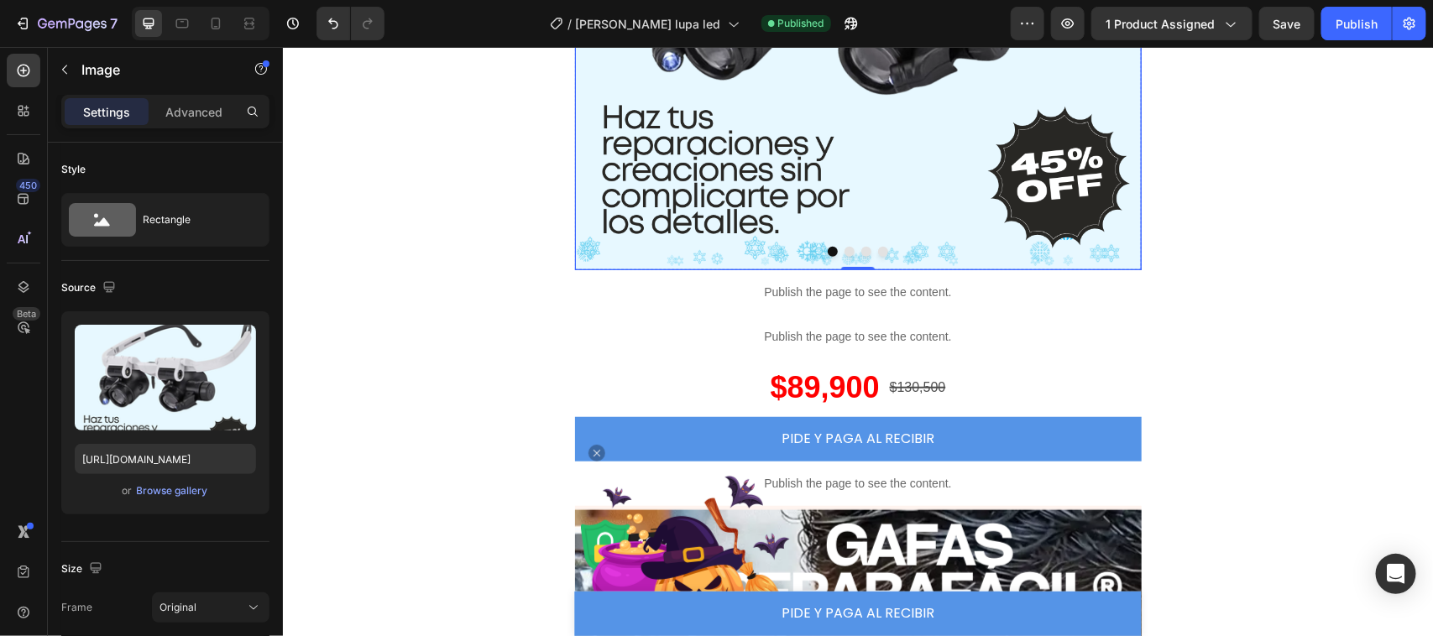
click at [890, 248] on div at bounding box center [857, 251] width 567 height 10
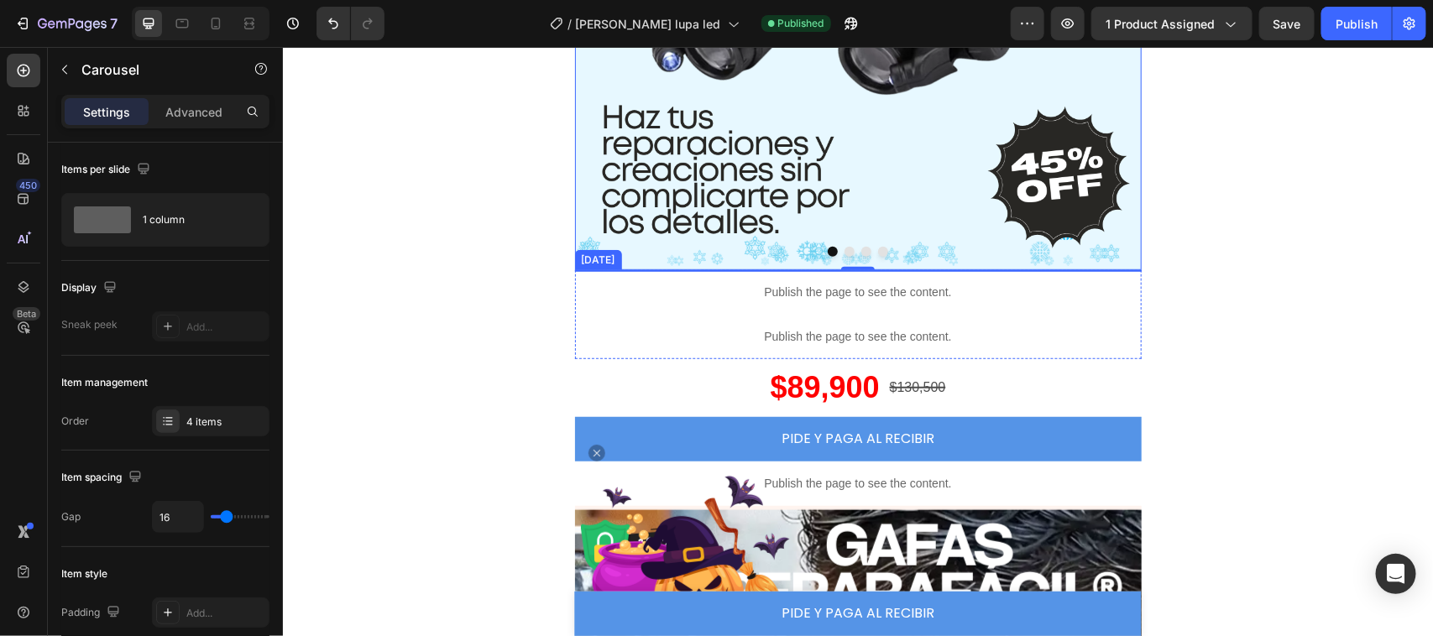
click at [588, 453] on img at bounding box center [596, 452] width 17 height 17
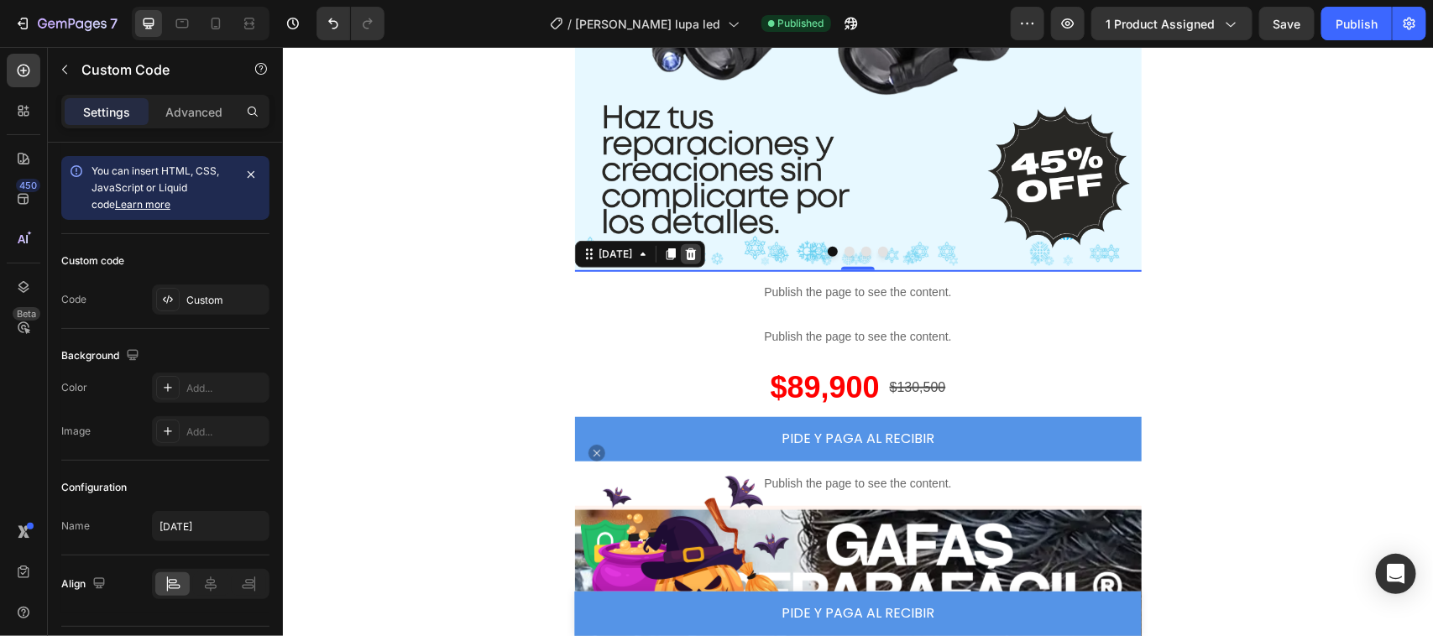
click at [697, 249] on icon at bounding box center [689, 253] width 13 height 13
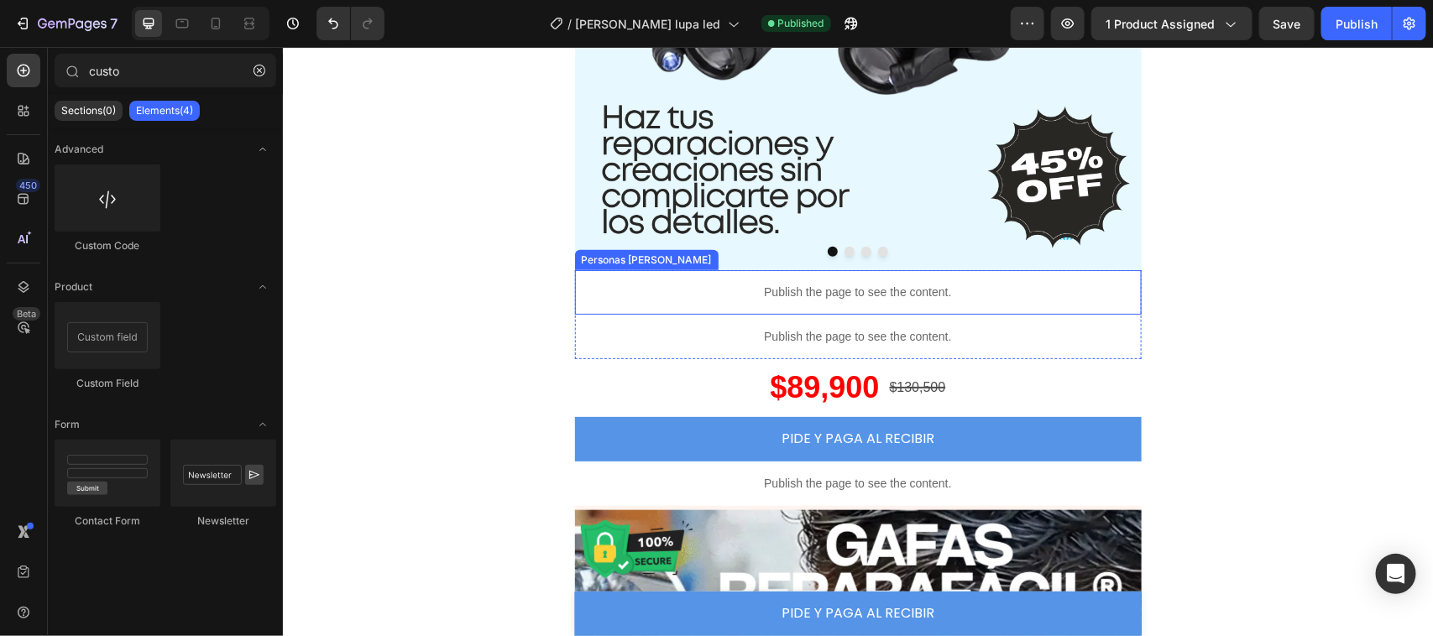
click at [708, 291] on p "Publish the page to see the content." at bounding box center [857, 292] width 567 height 18
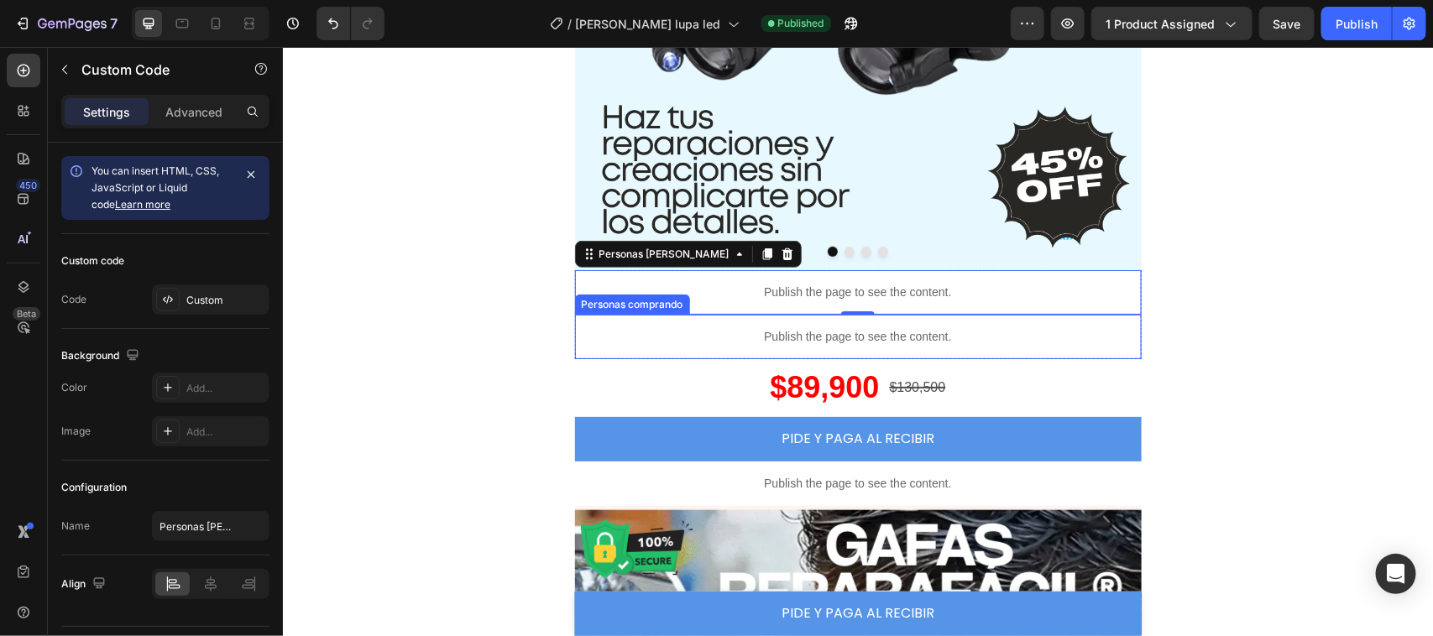
click at [714, 321] on div "Publish the page to see the content." at bounding box center [857, 336] width 567 height 44
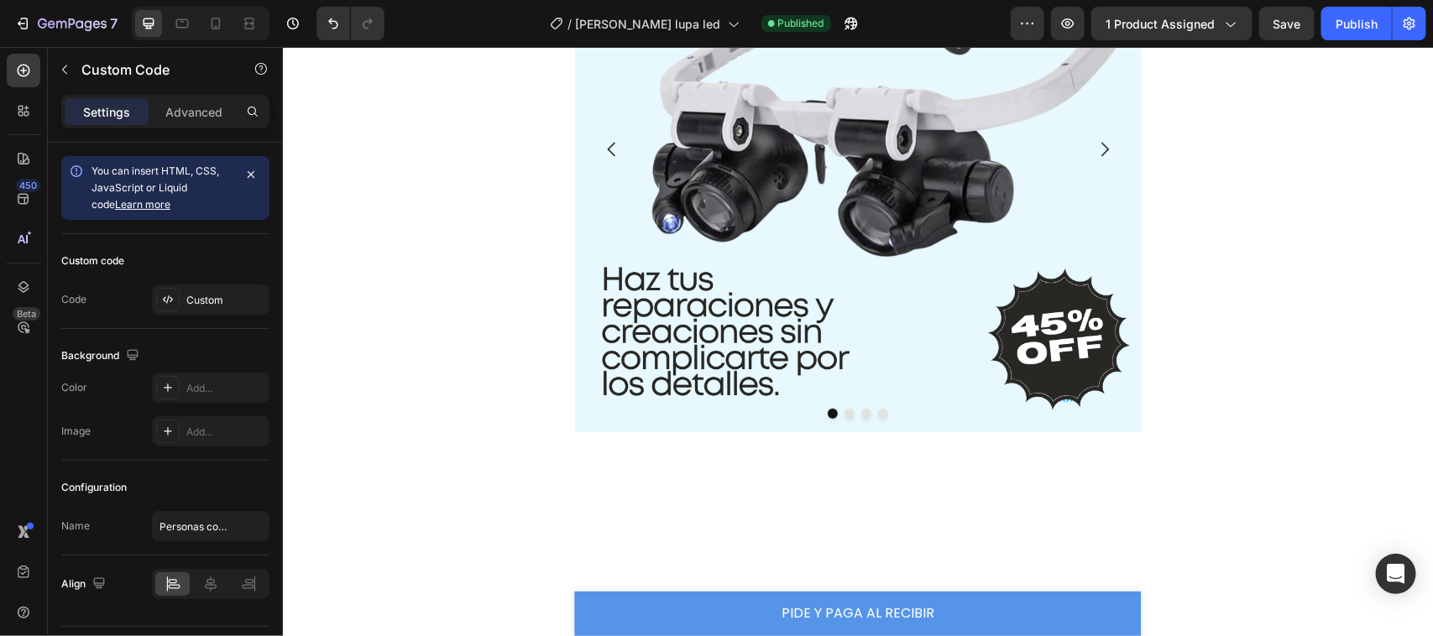
scroll to position [0, 0]
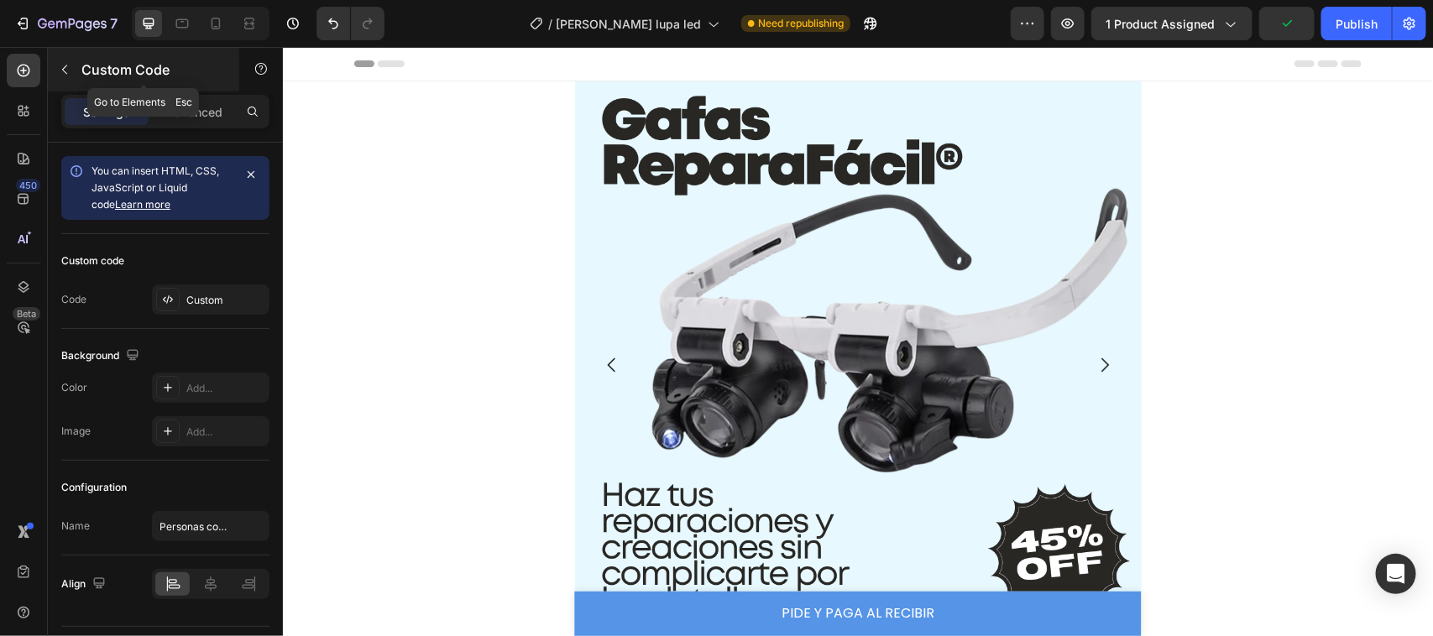
click at [67, 70] on icon "button" at bounding box center [64, 69] width 13 height 13
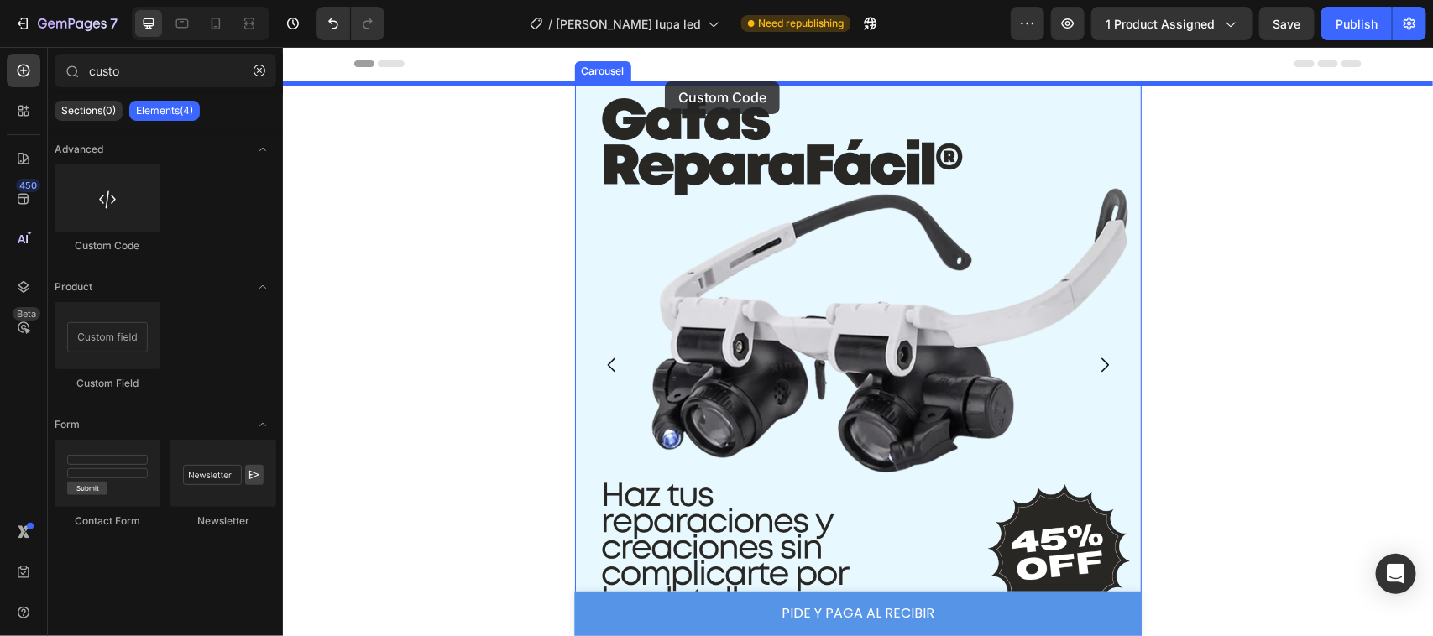
drag, startPoint x: 377, startPoint y: 249, endPoint x: 664, endPoint y: 81, distance: 333.0
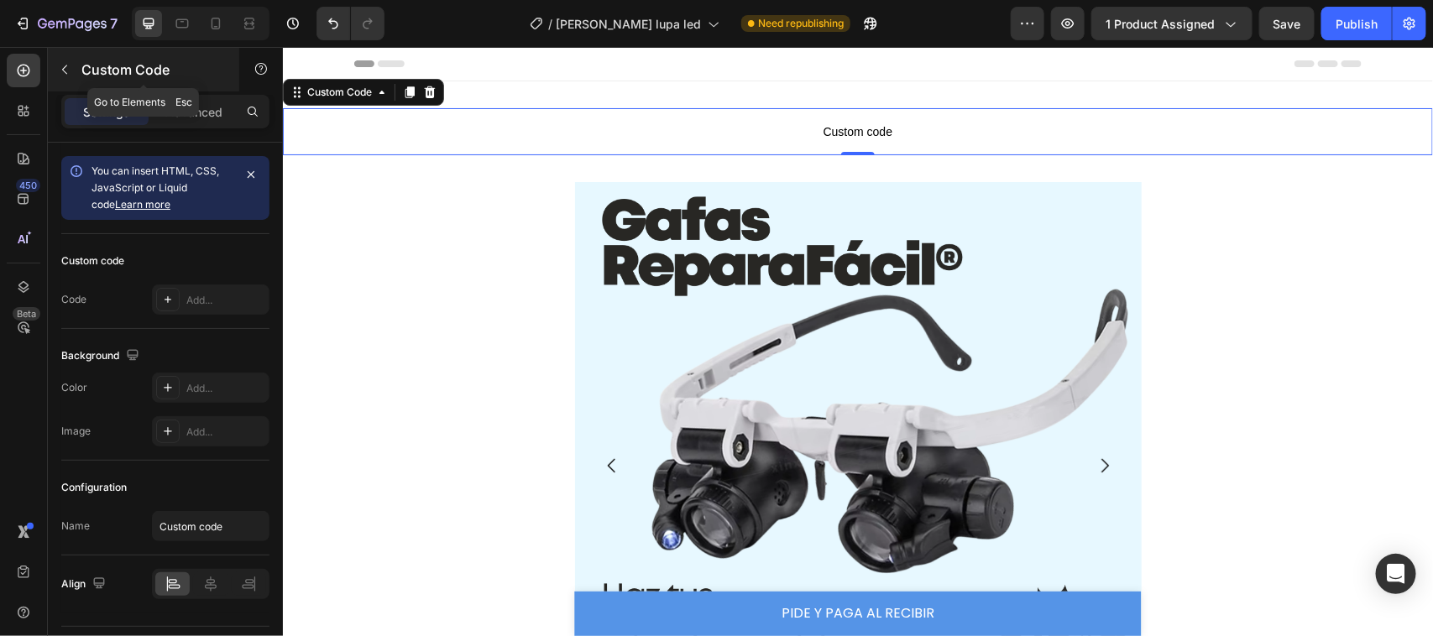
click at [61, 69] on icon "button" at bounding box center [64, 69] width 13 height 13
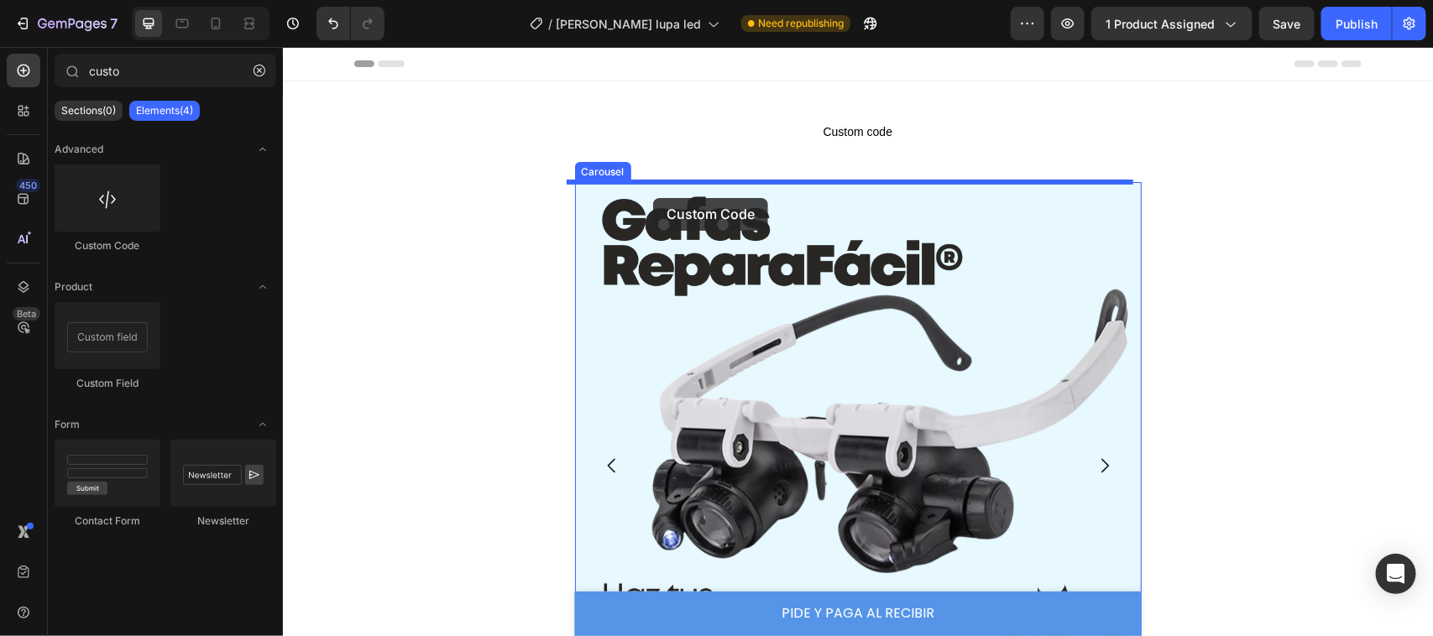
drag, startPoint x: 394, startPoint y: 260, endPoint x: 652, endPoint y: 197, distance: 266.1
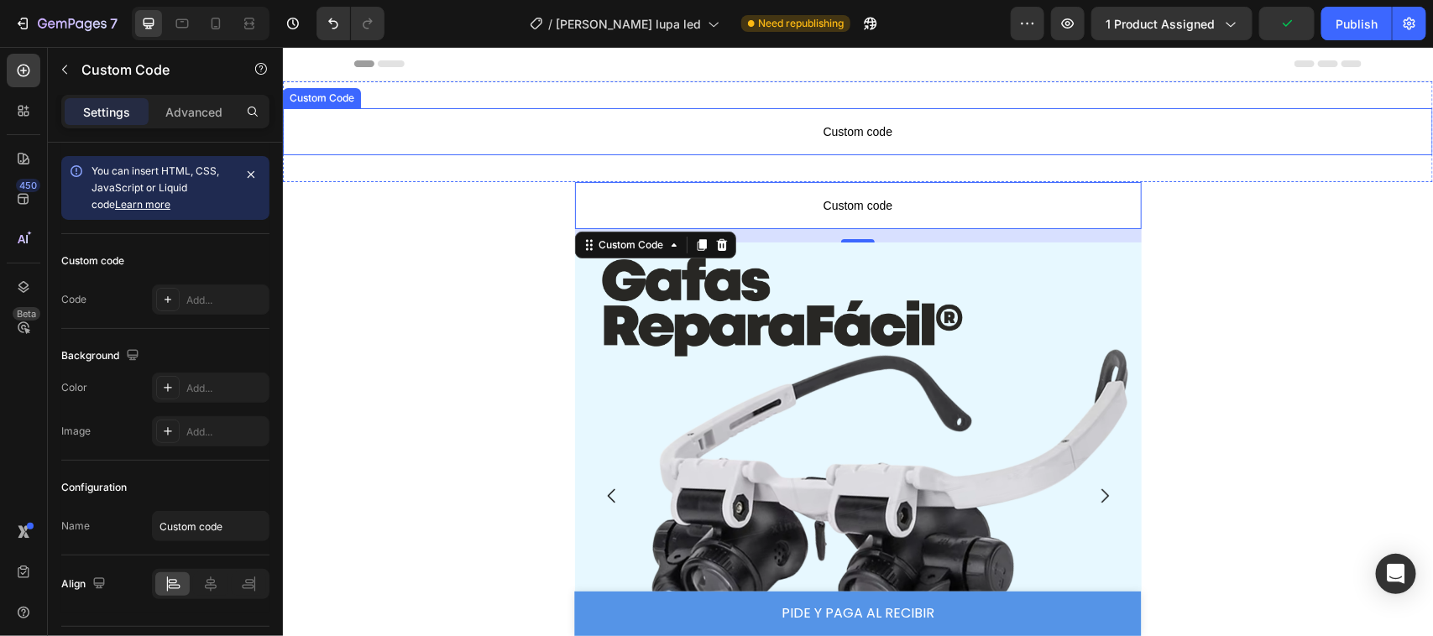
click at [1067, 134] on span "Custom code" at bounding box center [857, 131] width 1150 height 20
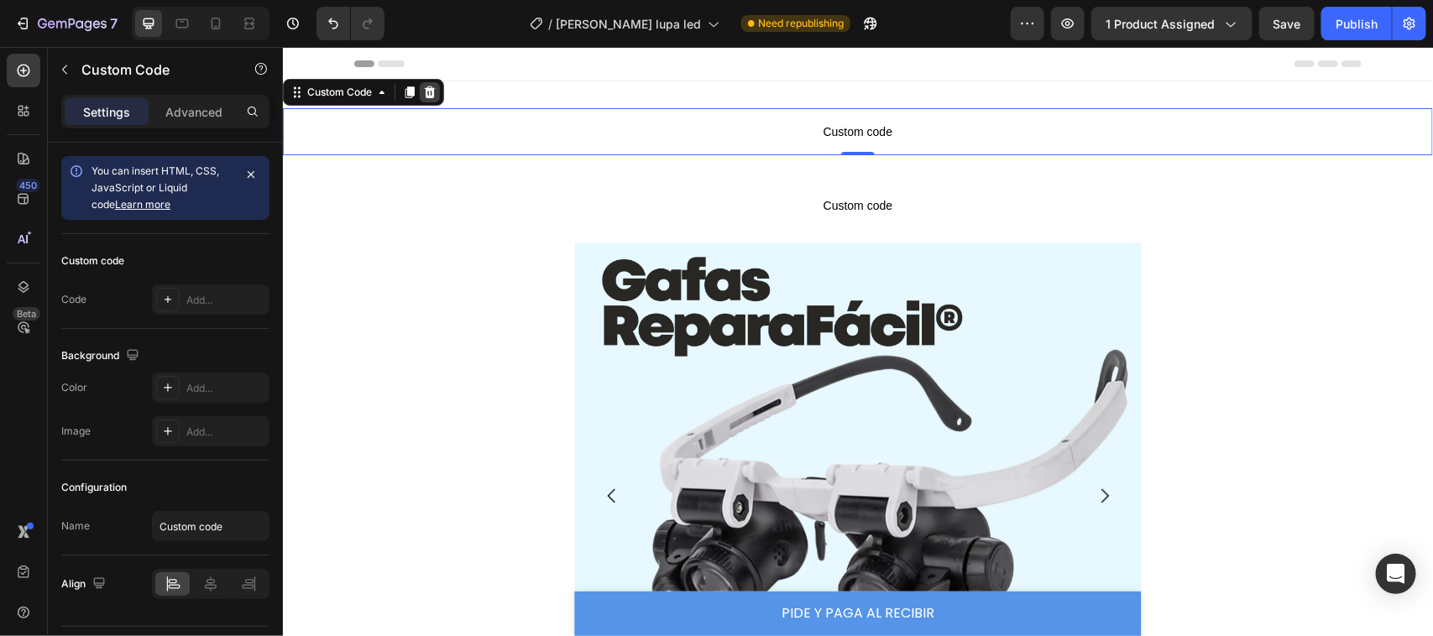
click at [430, 90] on icon at bounding box center [429, 92] width 11 height 12
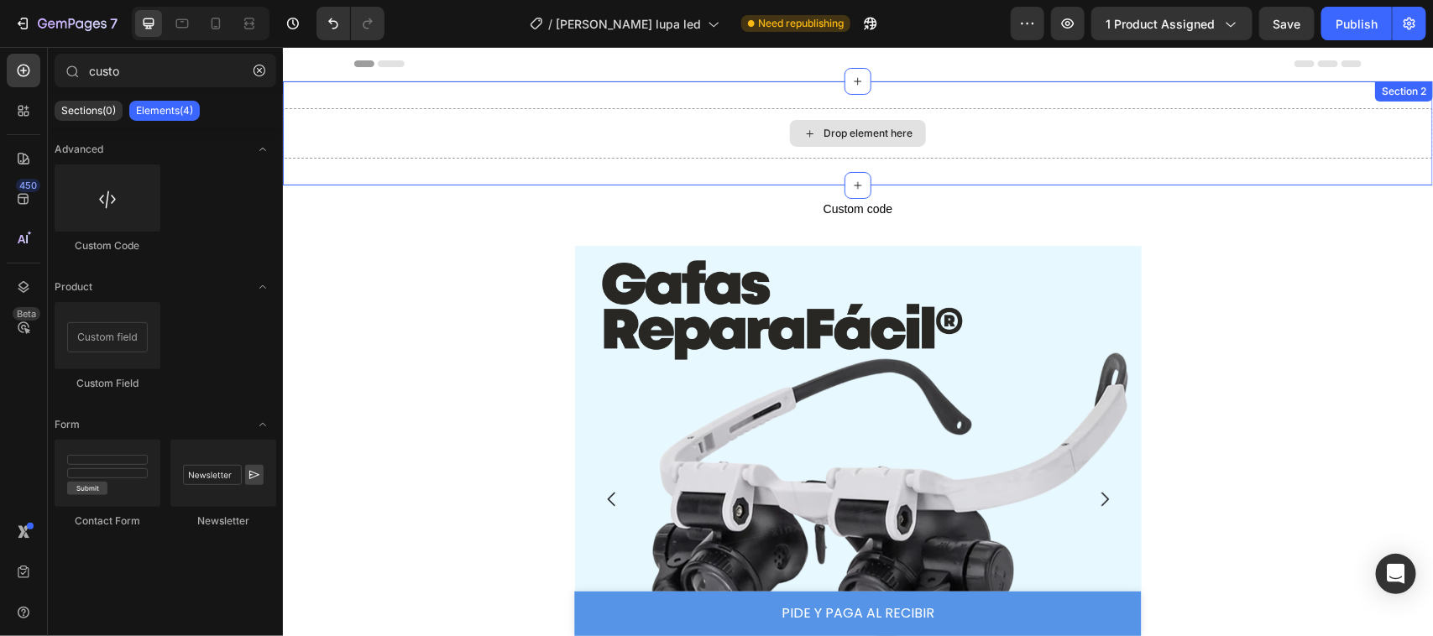
click at [576, 135] on div "Drop element here" at bounding box center [857, 132] width 1150 height 50
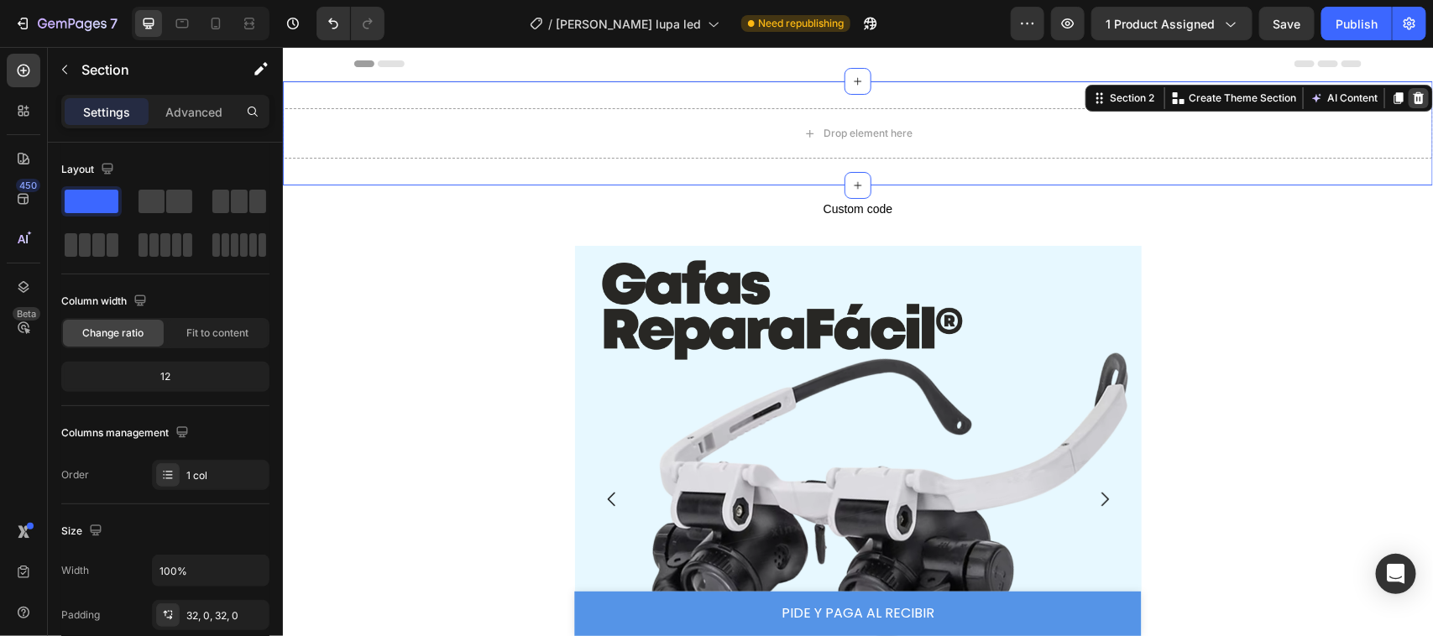
click at [1411, 92] on icon at bounding box center [1417, 97] width 13 height 13
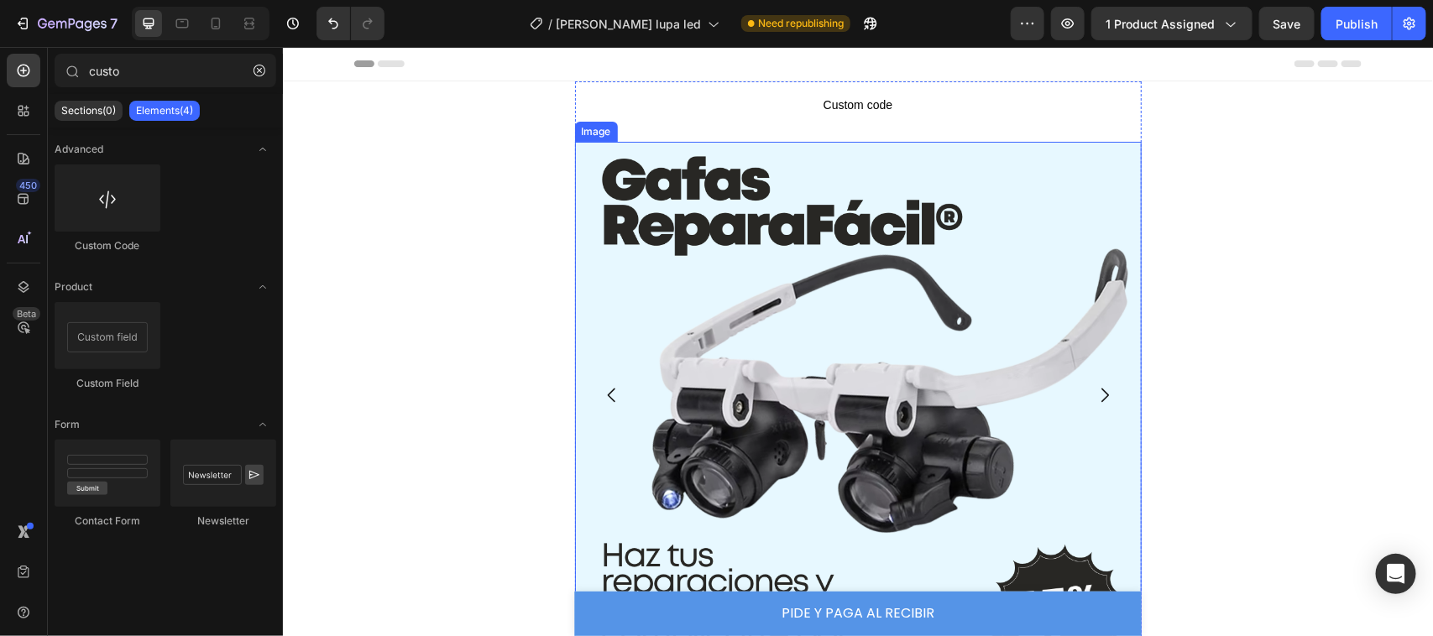
click at [840, 143] on img at bounding box center [857, 424] width 567 height 567
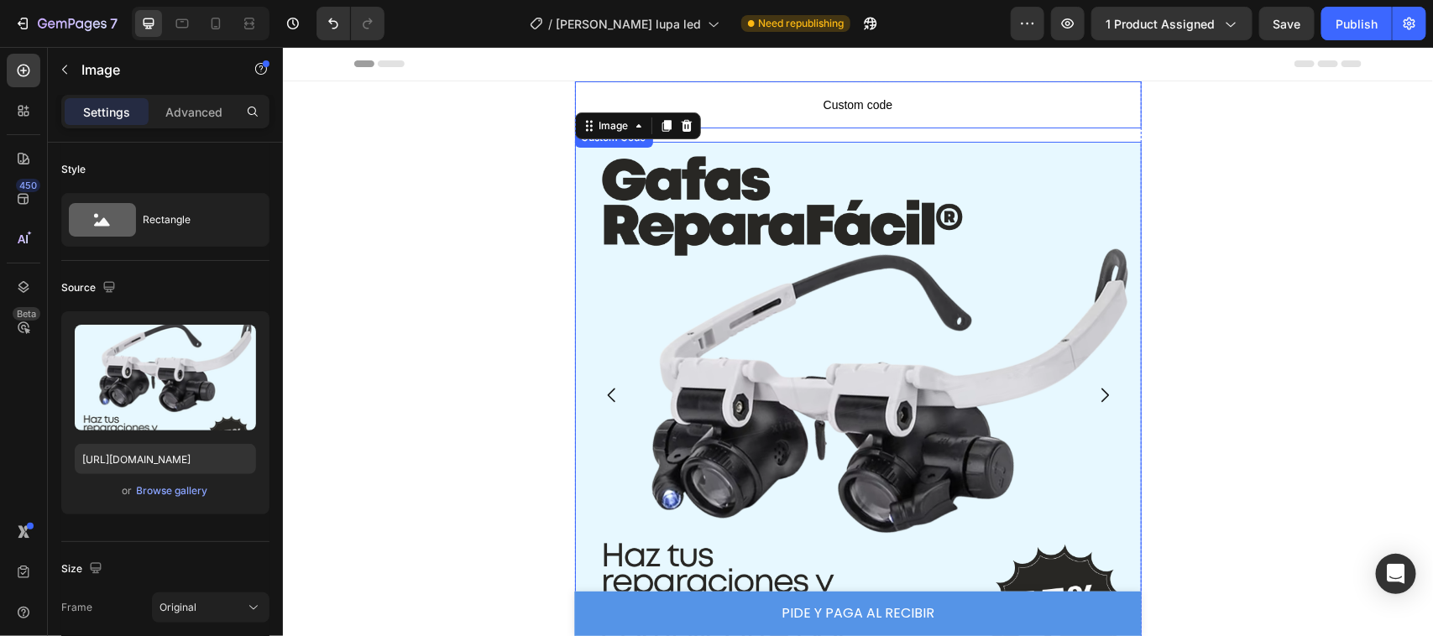
click at [908, 110] on span "Custom code" at bounding box center [857, 104] width 567 height 20
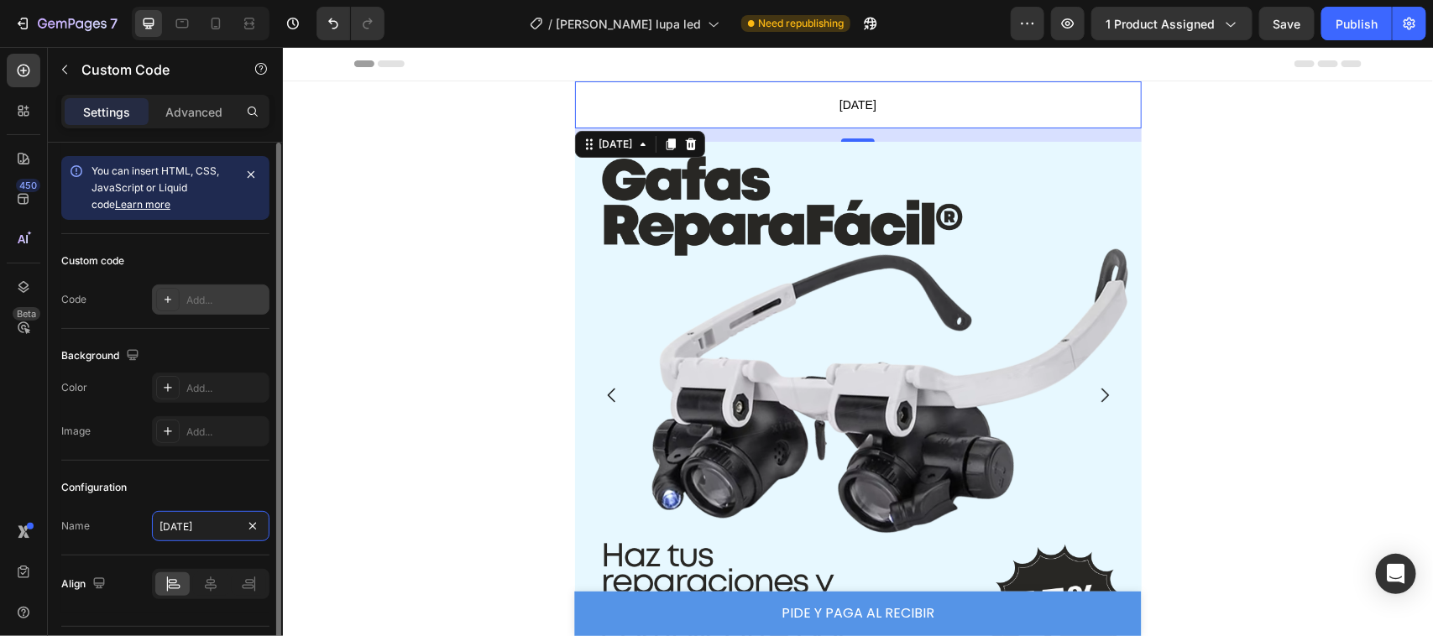
type input "[DATE]"
click at [193, 299] on div "Add..." at bounding box center [225, 300] width 79 height 15
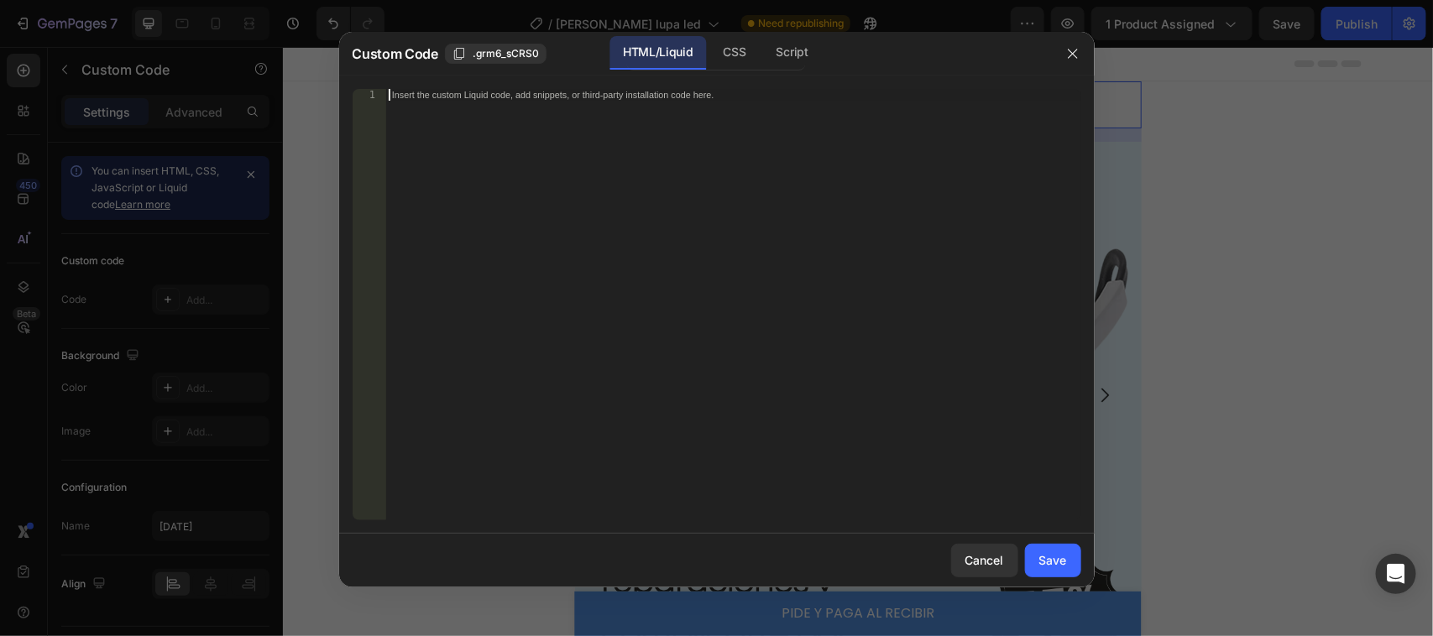
click at [579, 103] on div "Insert the custom Liquid code, add snippets, or third-party installation code h…" at bounding box center [732, 317] width 695 height 456
paste textarea "</html>"
type textarea "</html>"
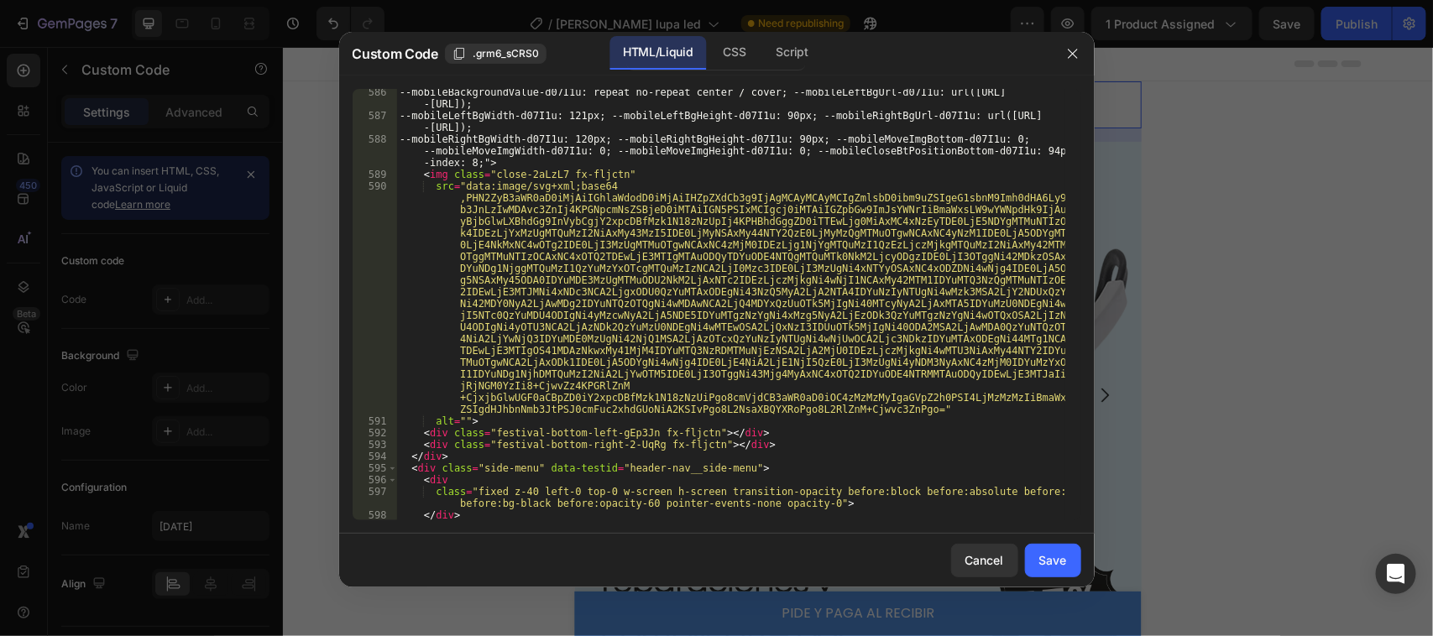
scroll to position [9345, 0]
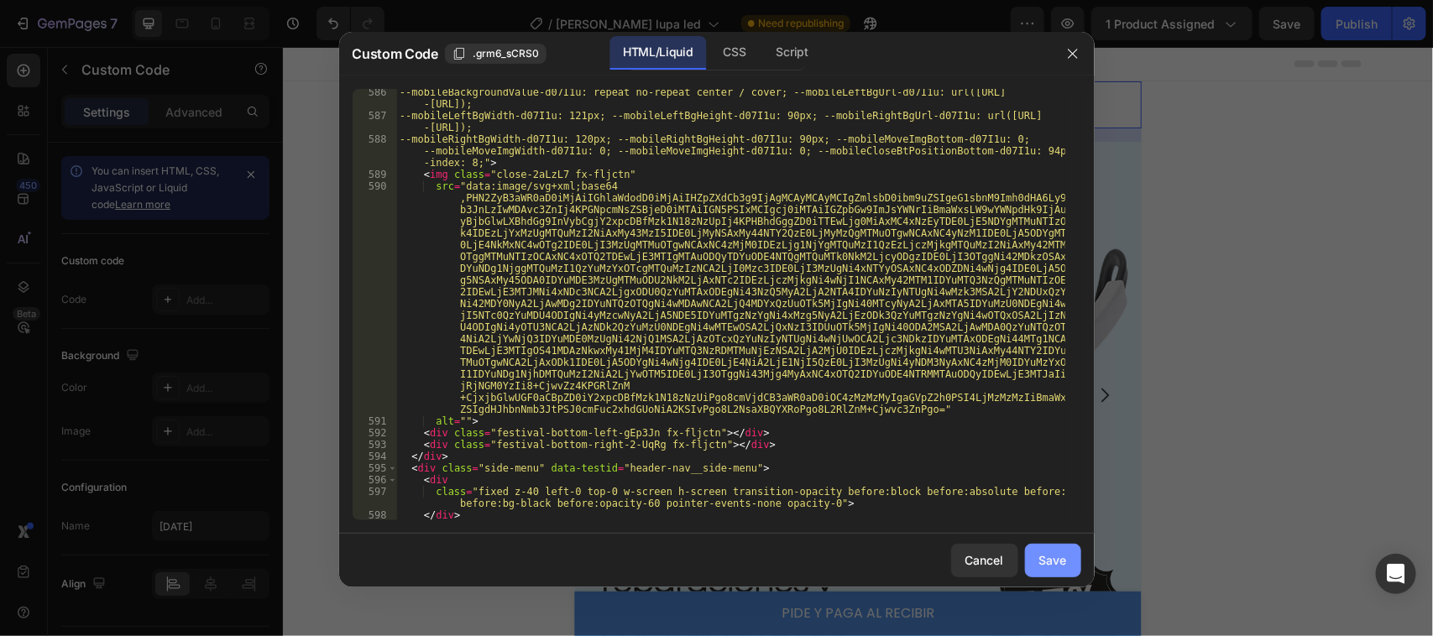
click at [1029, 560] on button "Save" at bounding box center [1053, 561] width 56 height 34
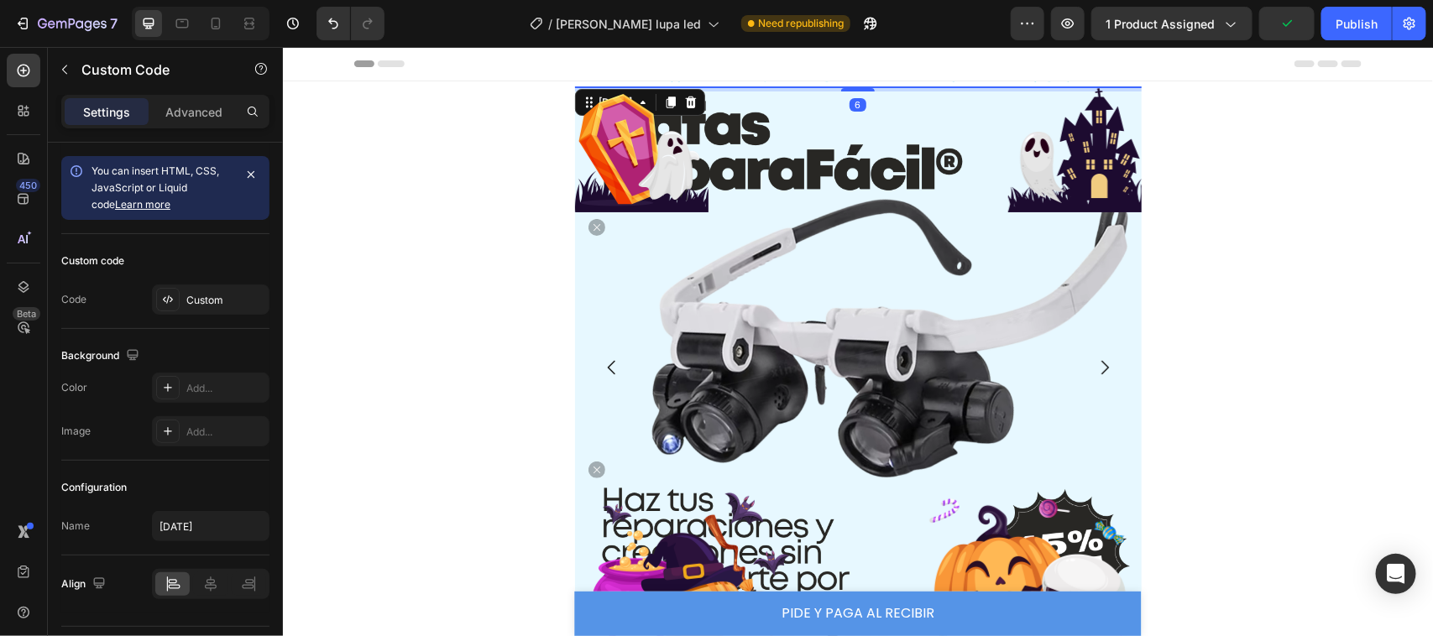
click at [854, 97] on div "[DATE] 6 Image" at bounding box center [857, 372] width 567 height 572
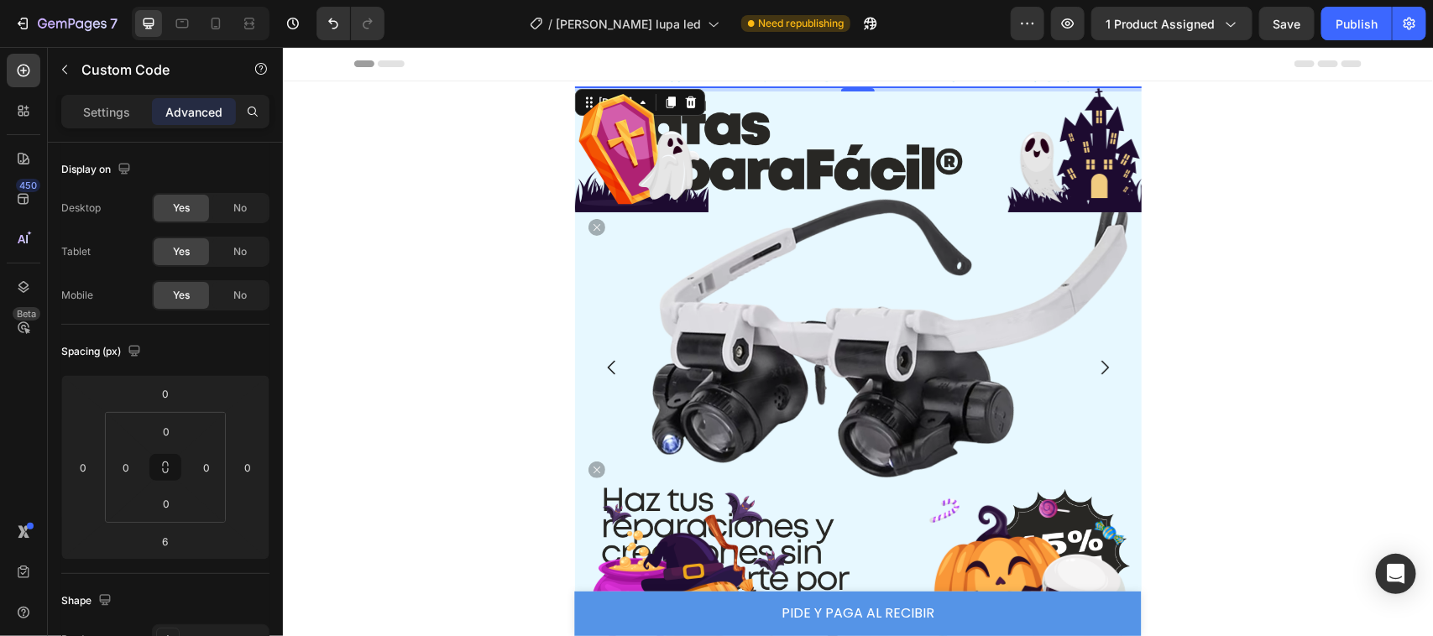
drag, startPoint x: 850, startPoint y: 89, endPoint x: 850, endPoint y: 111, distance: 21.8
click at [850, 111] on div "[DATE] 6 Image" at bounding box center [857, 372] width 567 height 572
click at [1337, 28] on div "Publish" at bounding box center [1357, 24] width 42 height 18
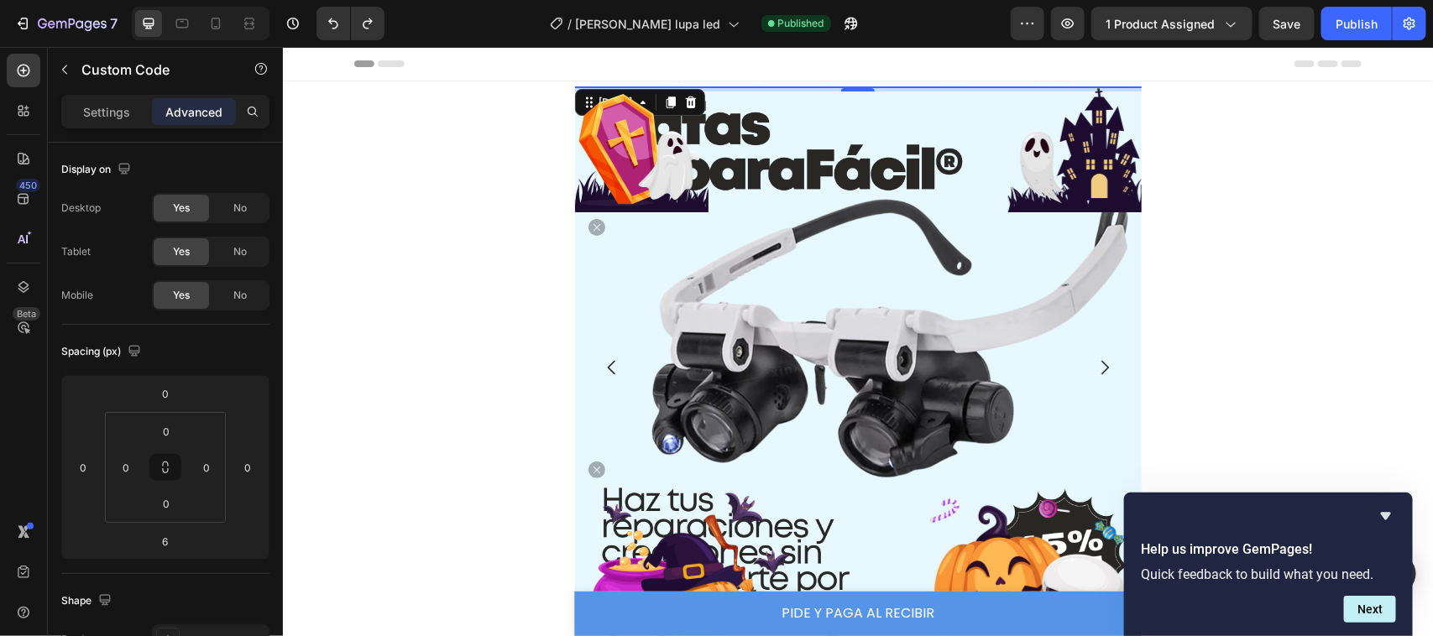
click at [693, 101] on div at bounding box center [640, 149] width 133 height 126
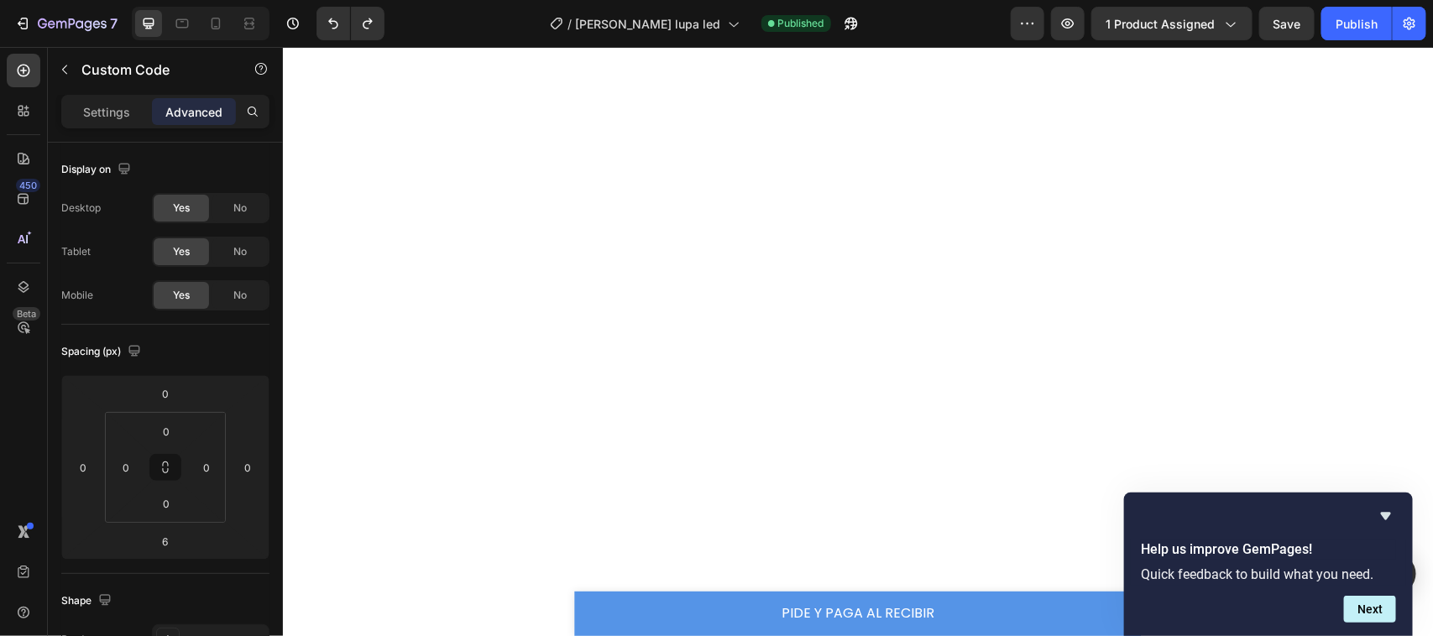
scroll to position [0, 0]
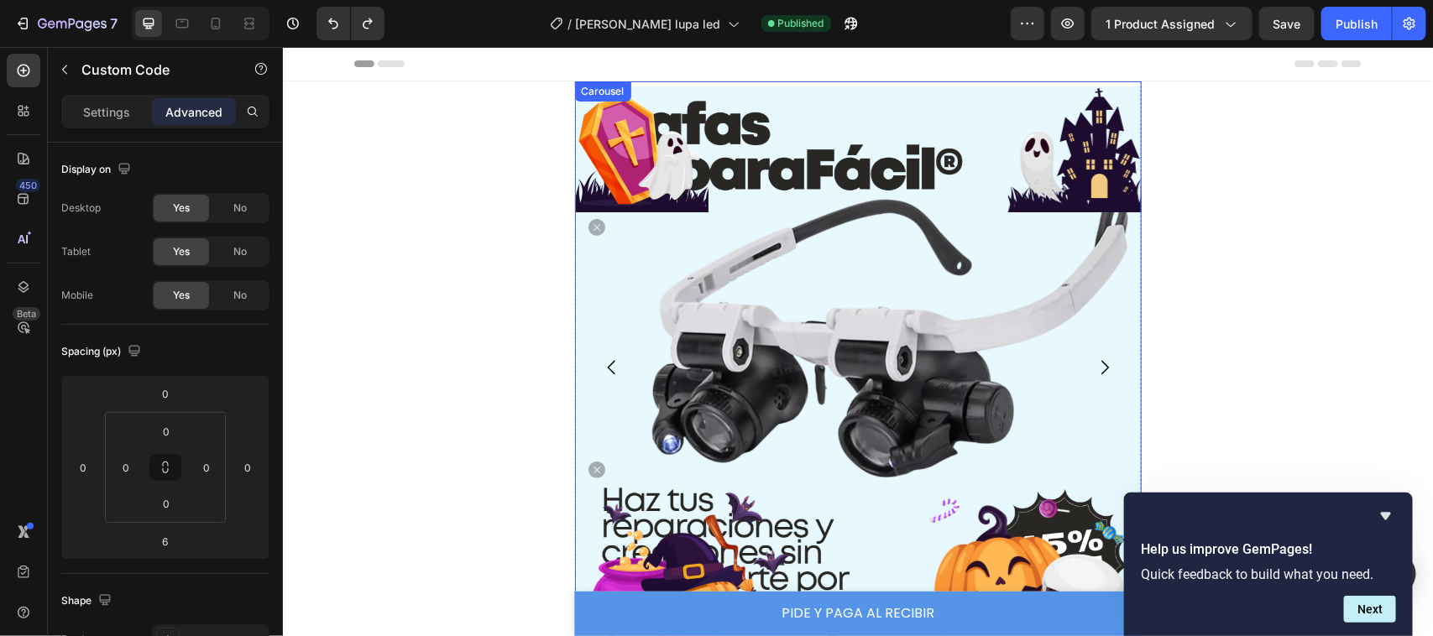
click at [773, 83] on div "[DATE] Image" at bounding box center [857, 367] width 567 height 572
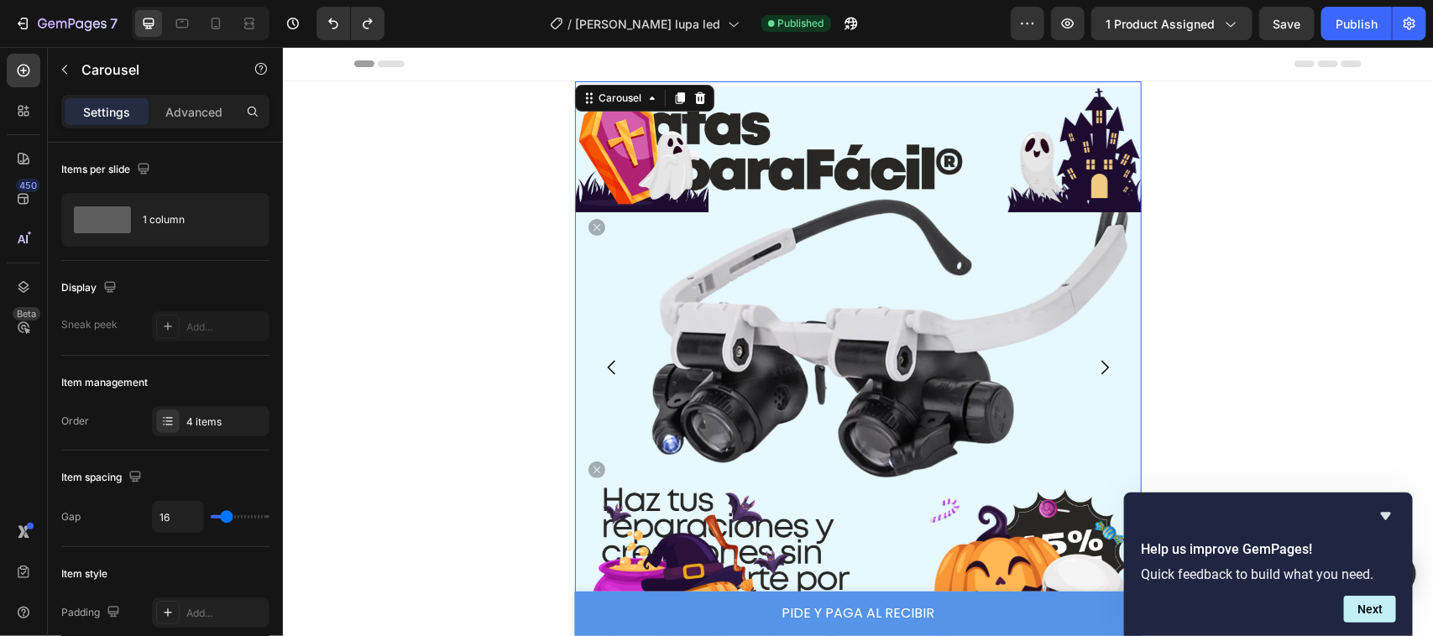
click at [615, 154] on div at bounding box center [640, 149] width 133 height 126
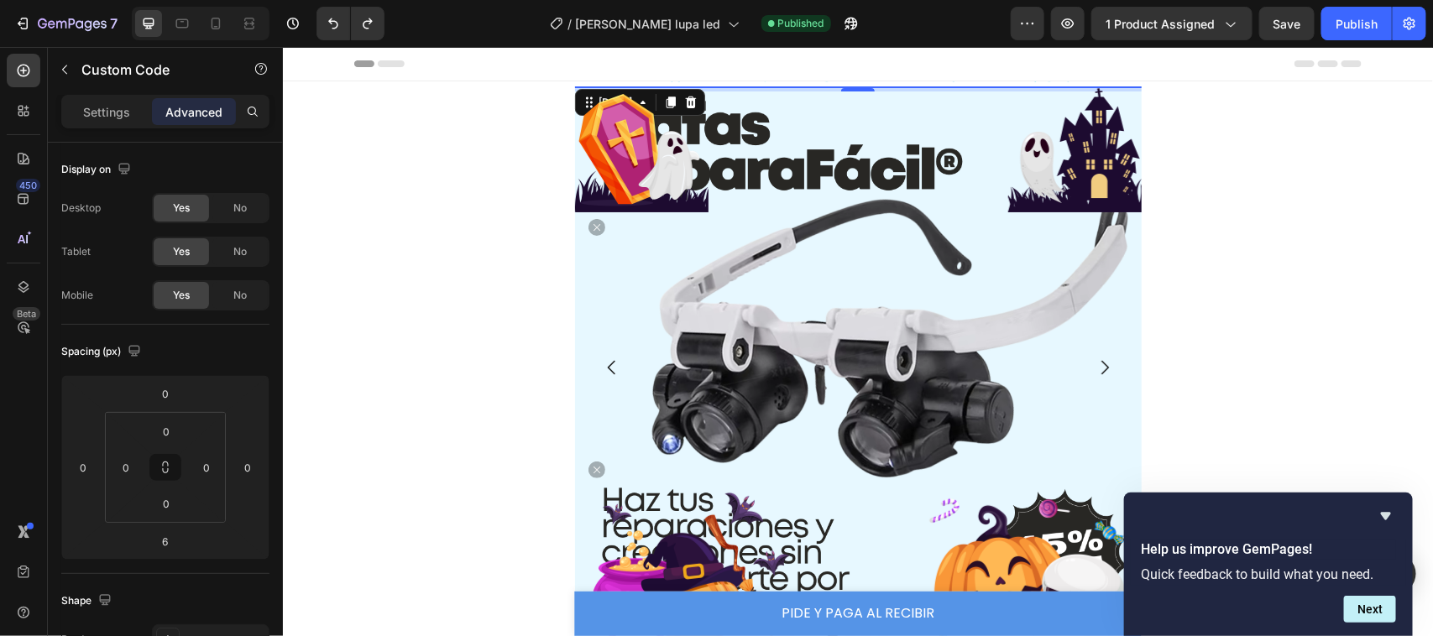
drag, startPoint x: 854, startPoint y: 88, endPoint x: 852, endPoint y: 130, distance: 42.0
click at [852, 86] on div "6" at bounding box center [857, 86] width 567 height 0
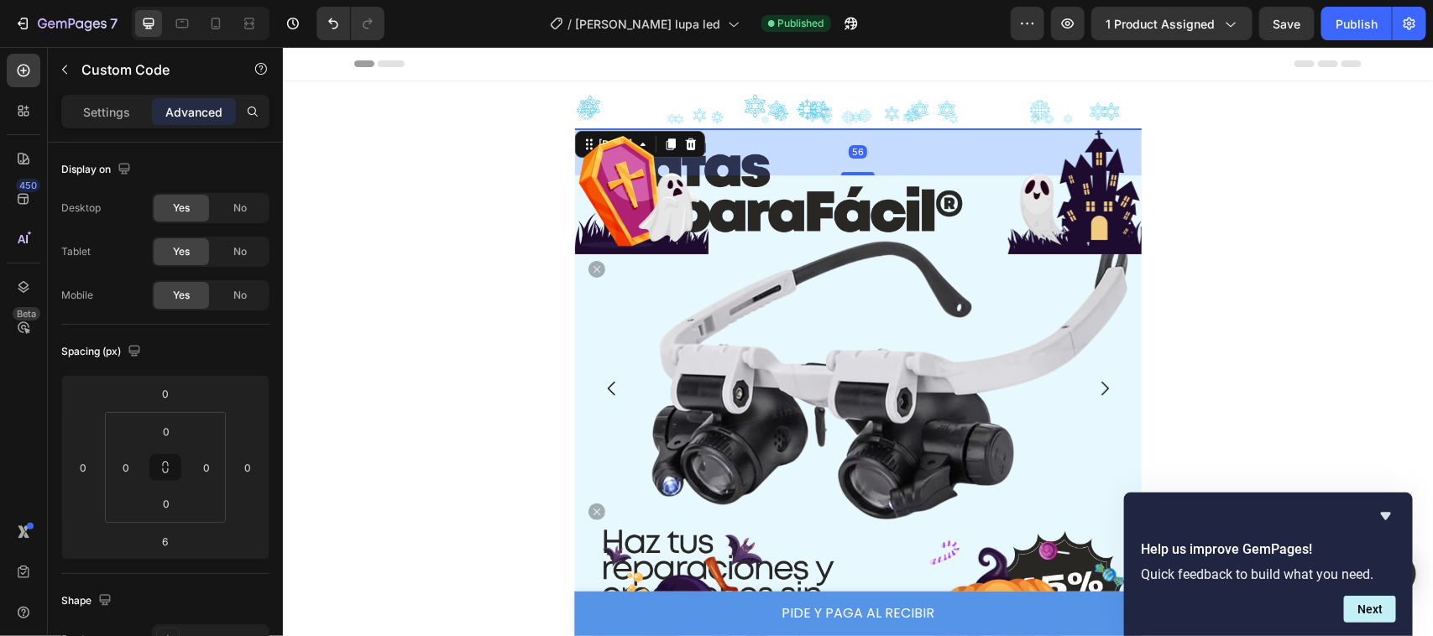
type input "56"
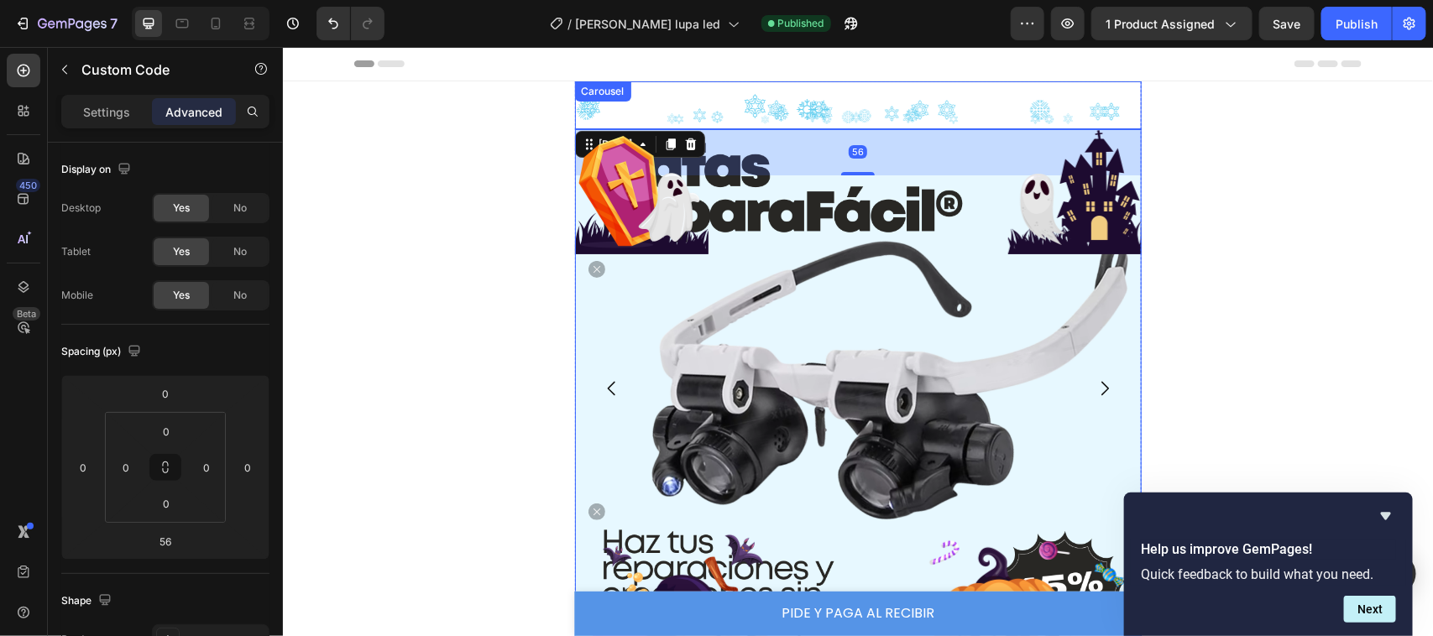
click at [765, 108] on div "[DATE] 56 Image" at bounding box center [857, 388] width 567 height 614
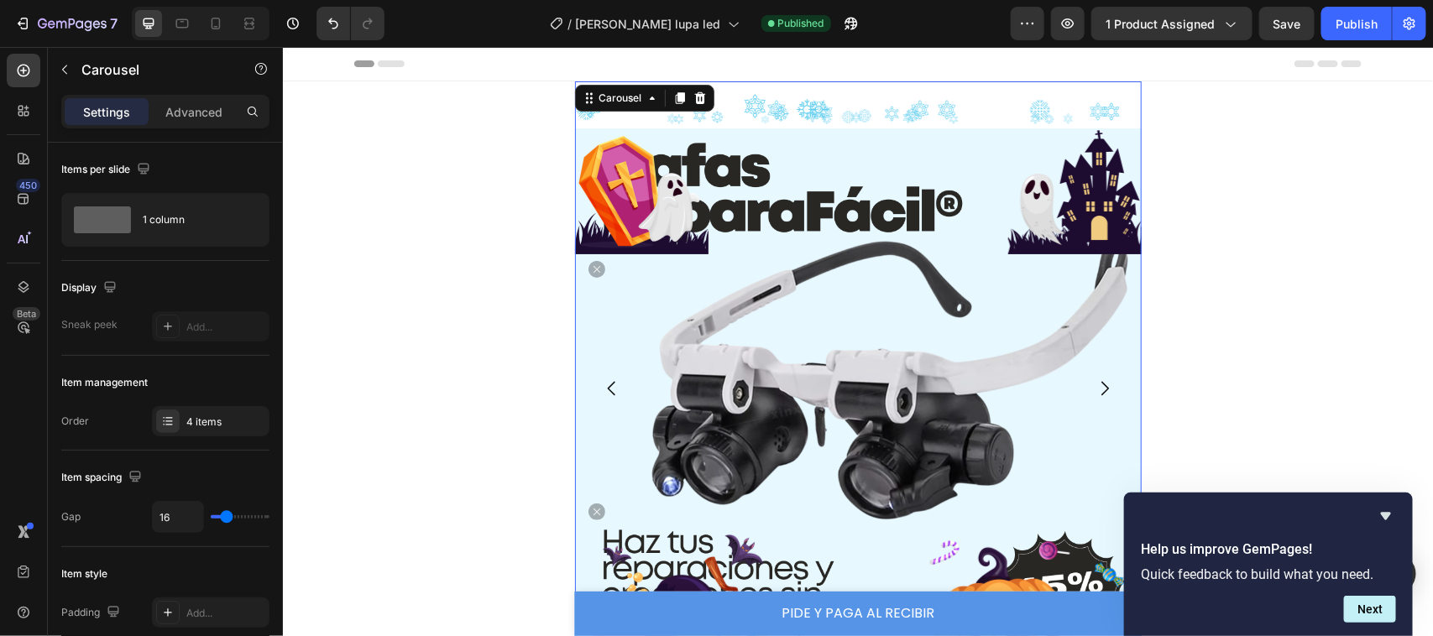
click at [845, 106] on div "[DATE] Image" at bounding box center [857, 388] width 567 height 614
click at [645, 104] on icon at bounding box center [651, 97] width 13 height 13
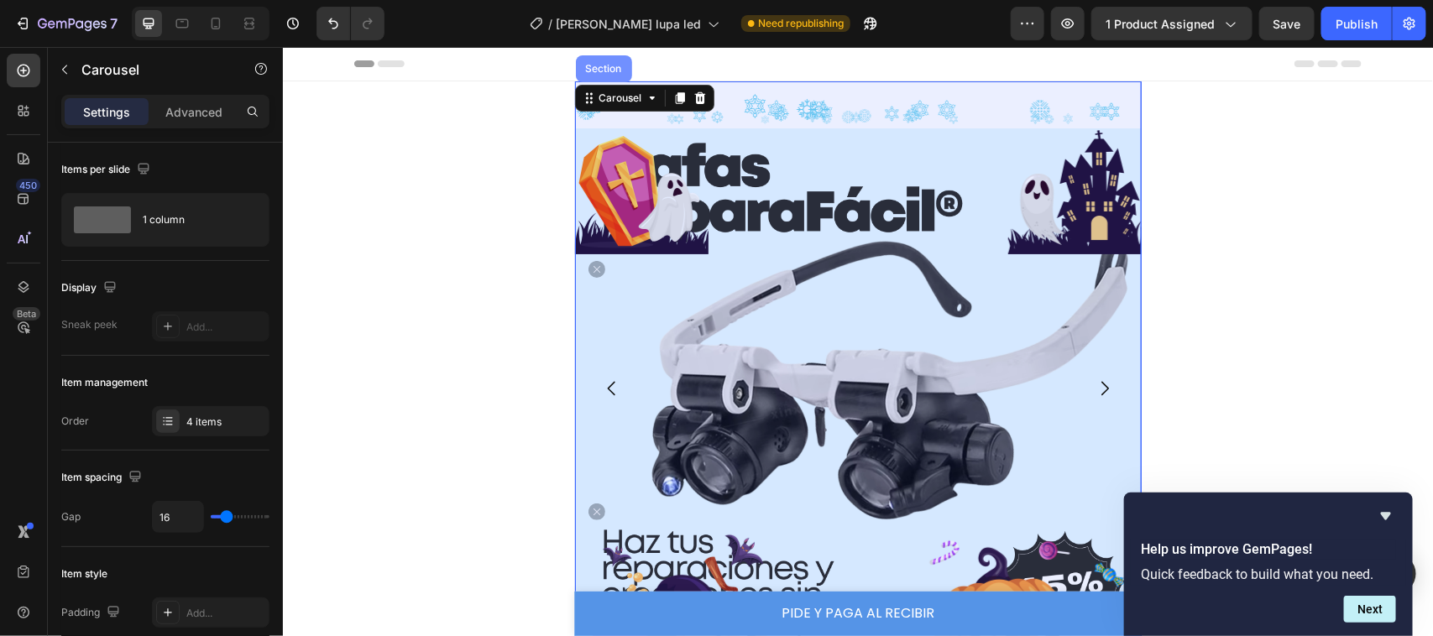
click at [597, 65] on div "Section" at bounding box center [603, 68] width 43 height 10
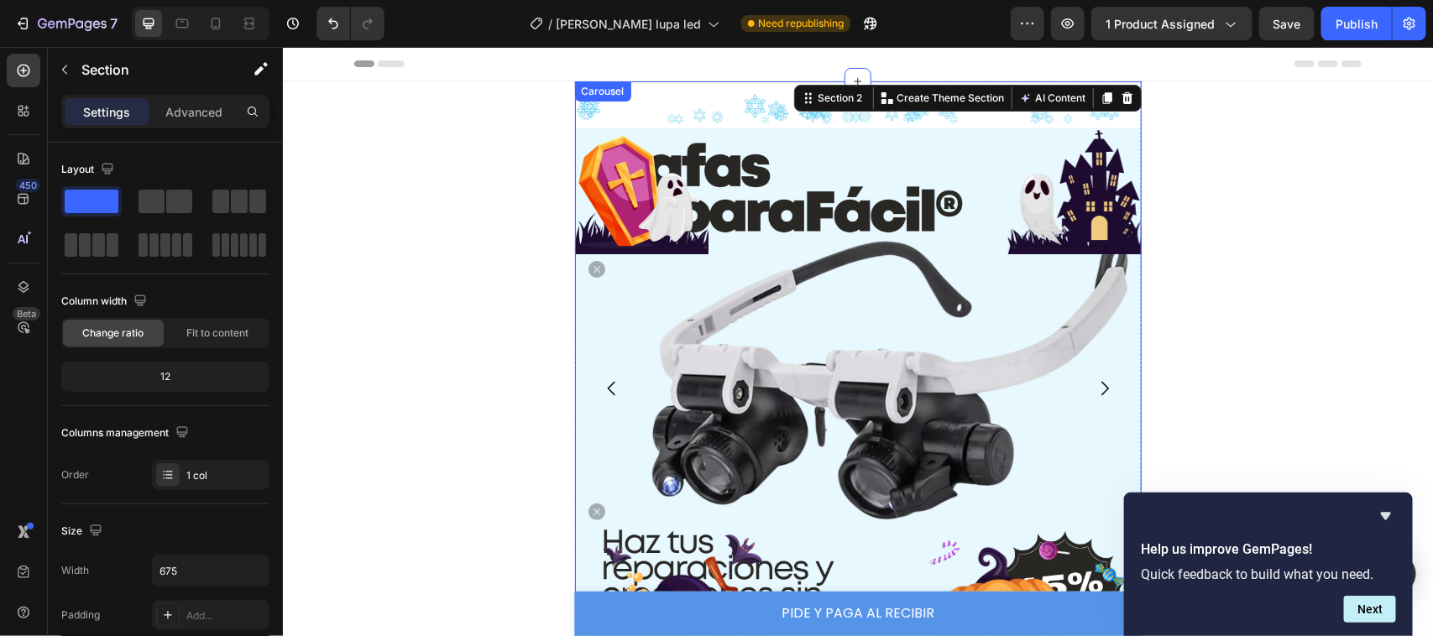
click at [695, 102] on div "[DATE] Image" at bounding box center [857, 388] width 567 height 614
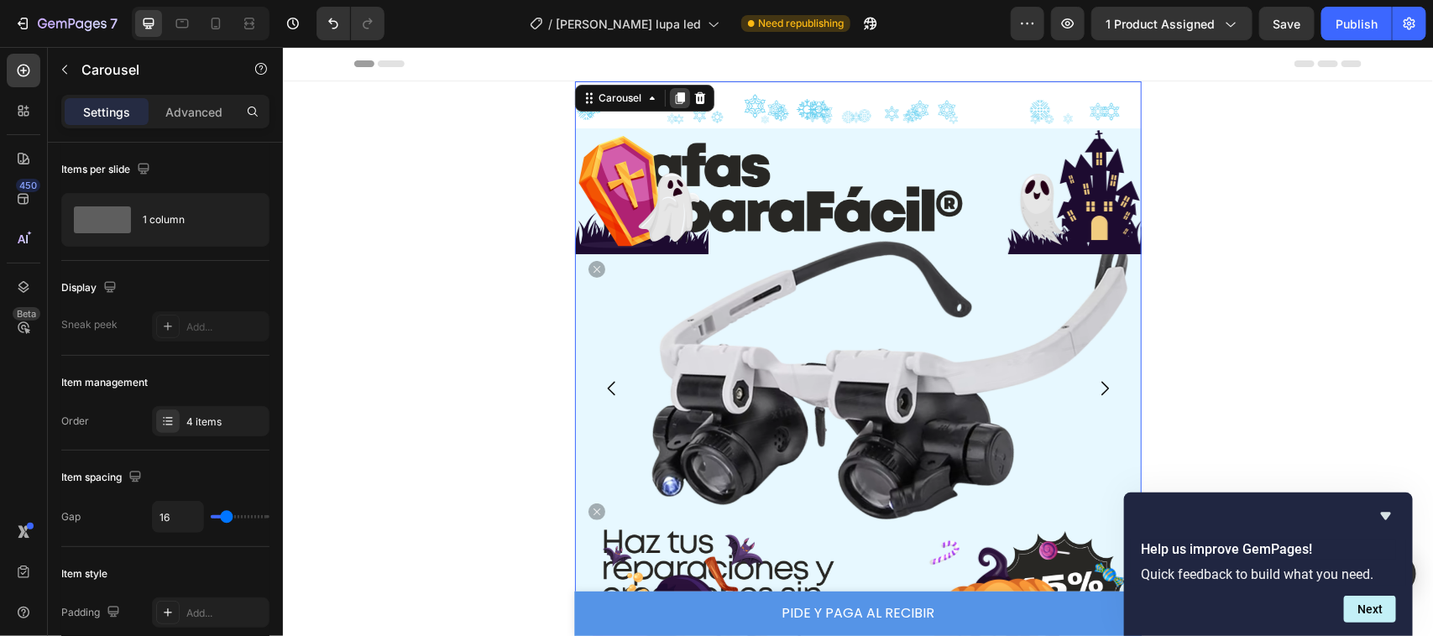
click at [674, 98] on icon at bounding box center [678, 98] width 9 height 12
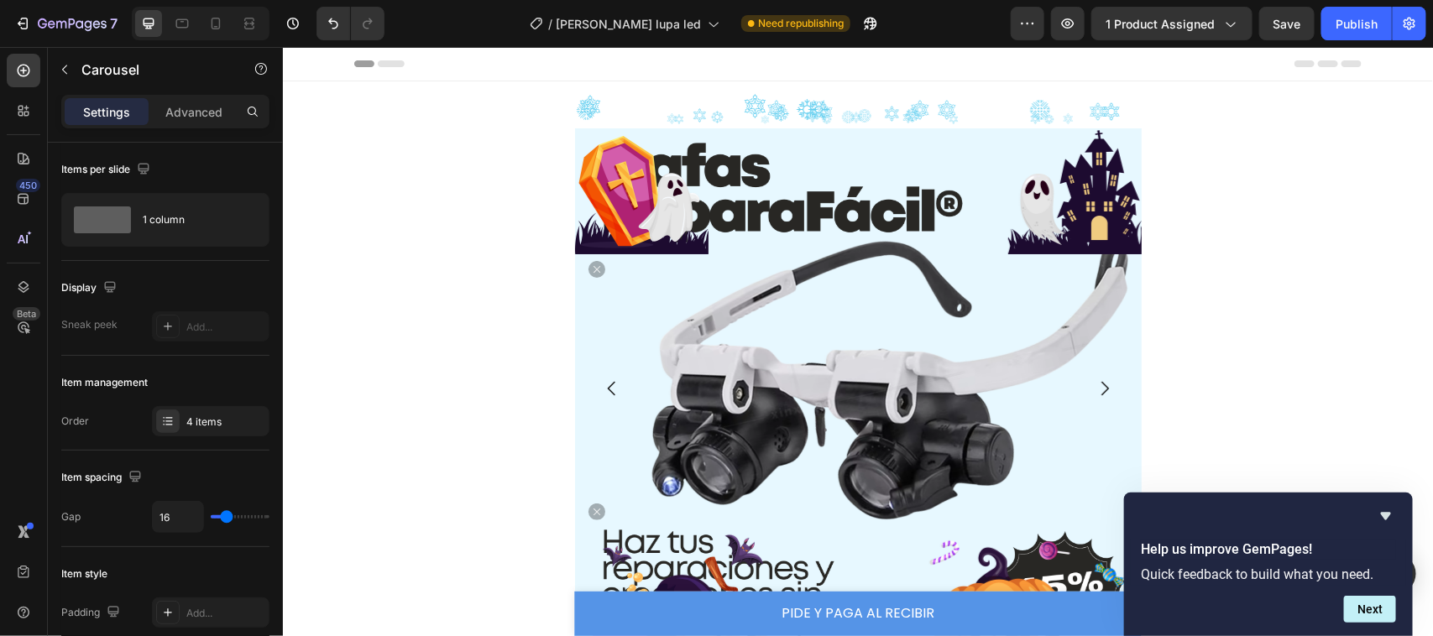
scroll to position [589, 0]
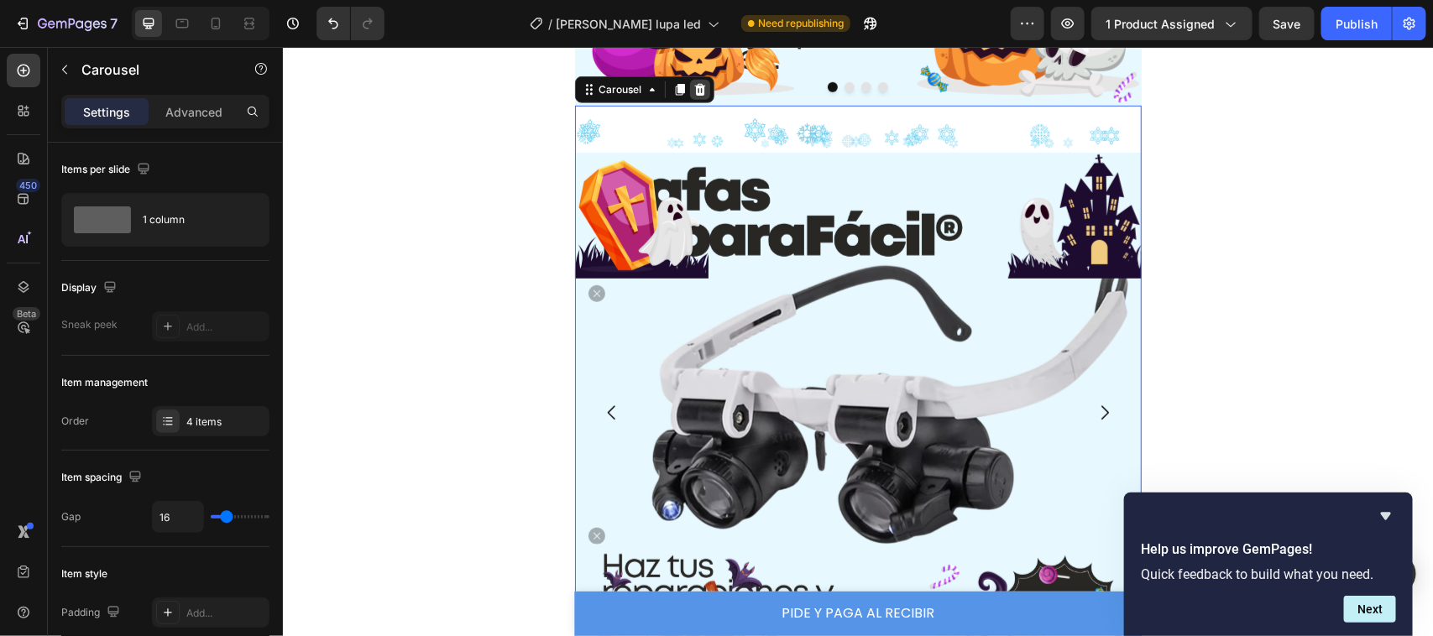
click at [693, 90] on icon at bounding box center [698, 89] width 11 height 12
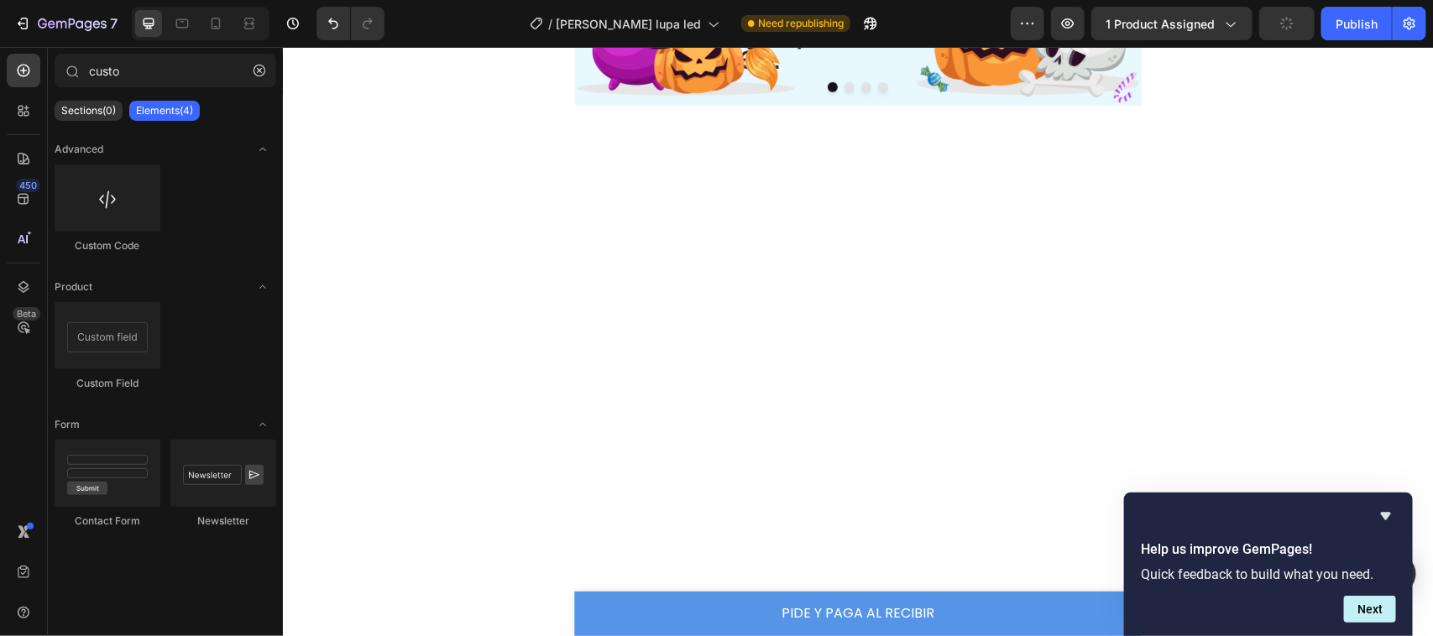
scroll to position [0, 0]
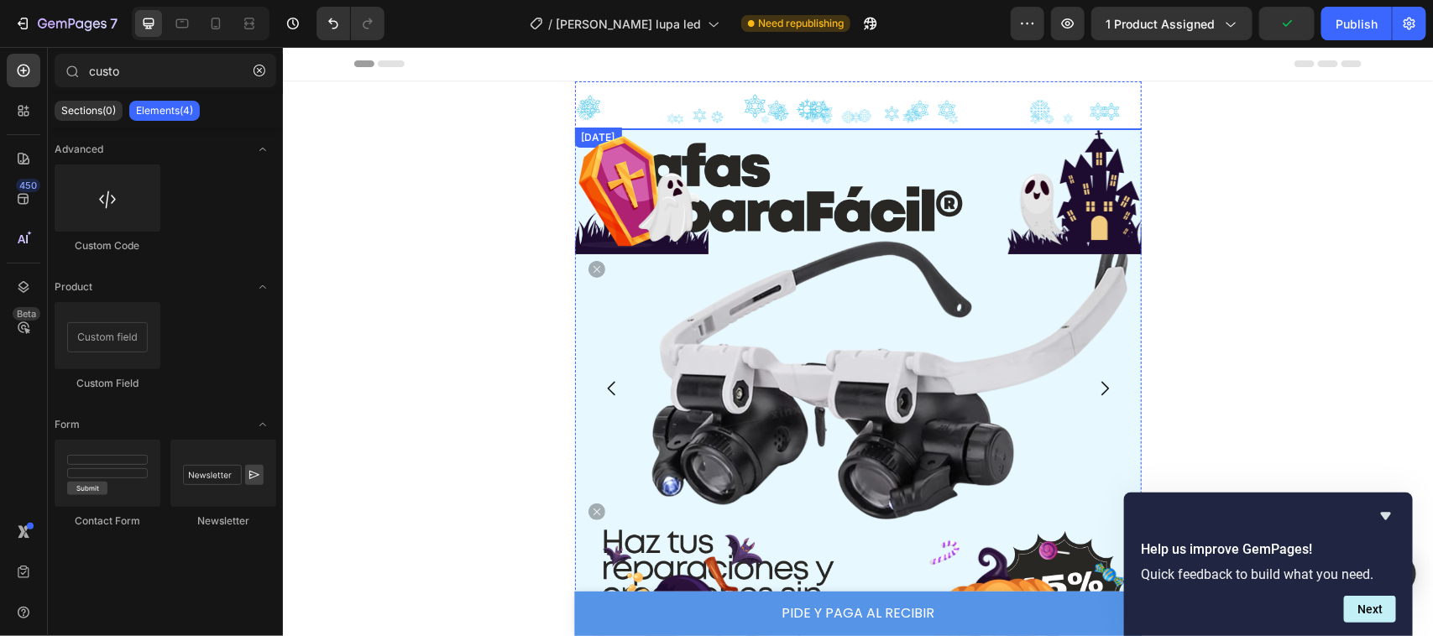
click at [640, 148] on div at bounding box center [640, 191] width 133 height 126
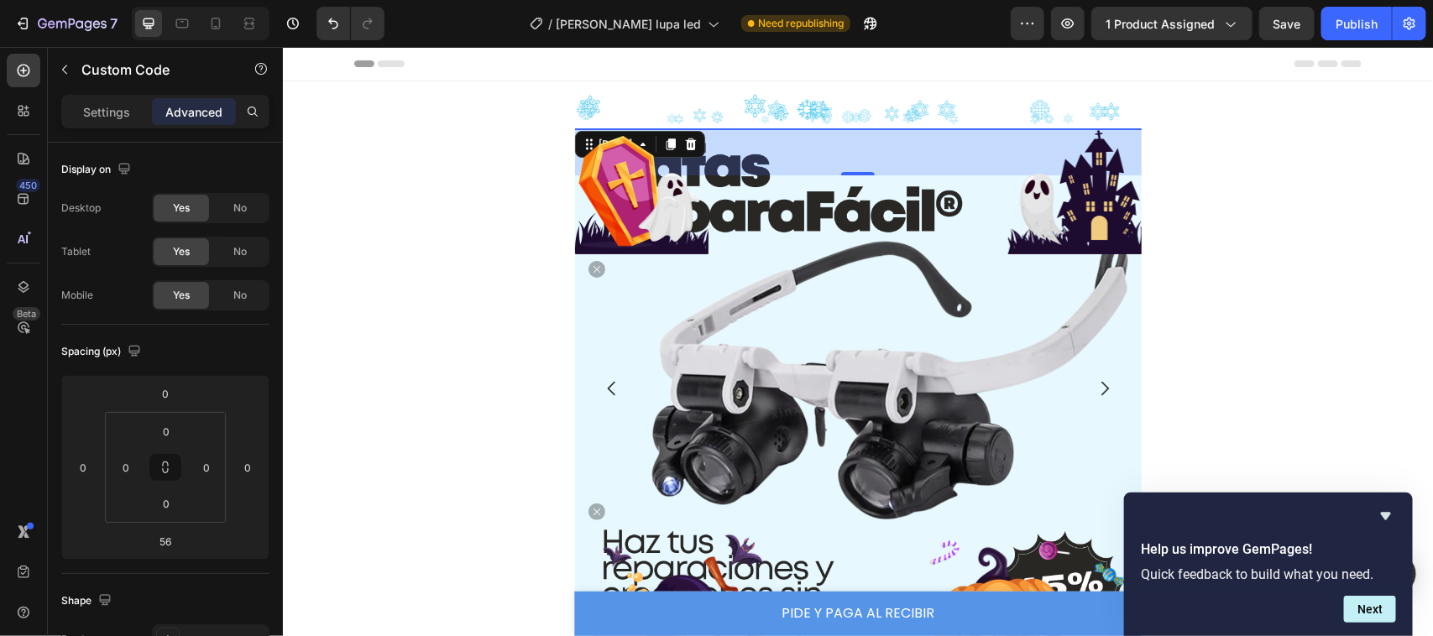
click at [698, 144] on div "[DATE] 56 Image" at bounding box center [857, 435] width 567 height 614
click at [691, 146] on div at bounding box center [640, 191] width 133 height 126
click at [698, 144] on div "[DATE] 56 Image" at bounding box center [857, 435] width 567 height 614
click at [1357, 606] on button "Next" at bounding box center [1370, 609] width 52 height 27
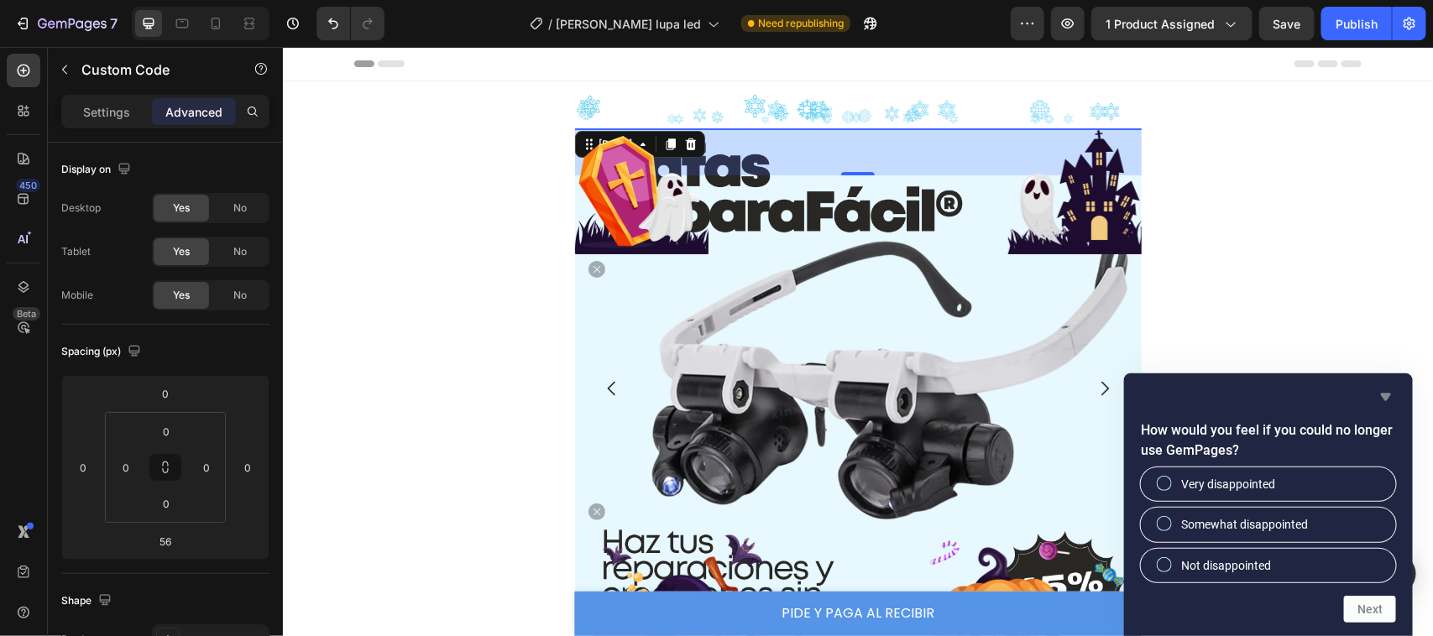
click at [1384, 395] on icon "Hide survey" at bounding box center [1386, 398] width 10 height 8
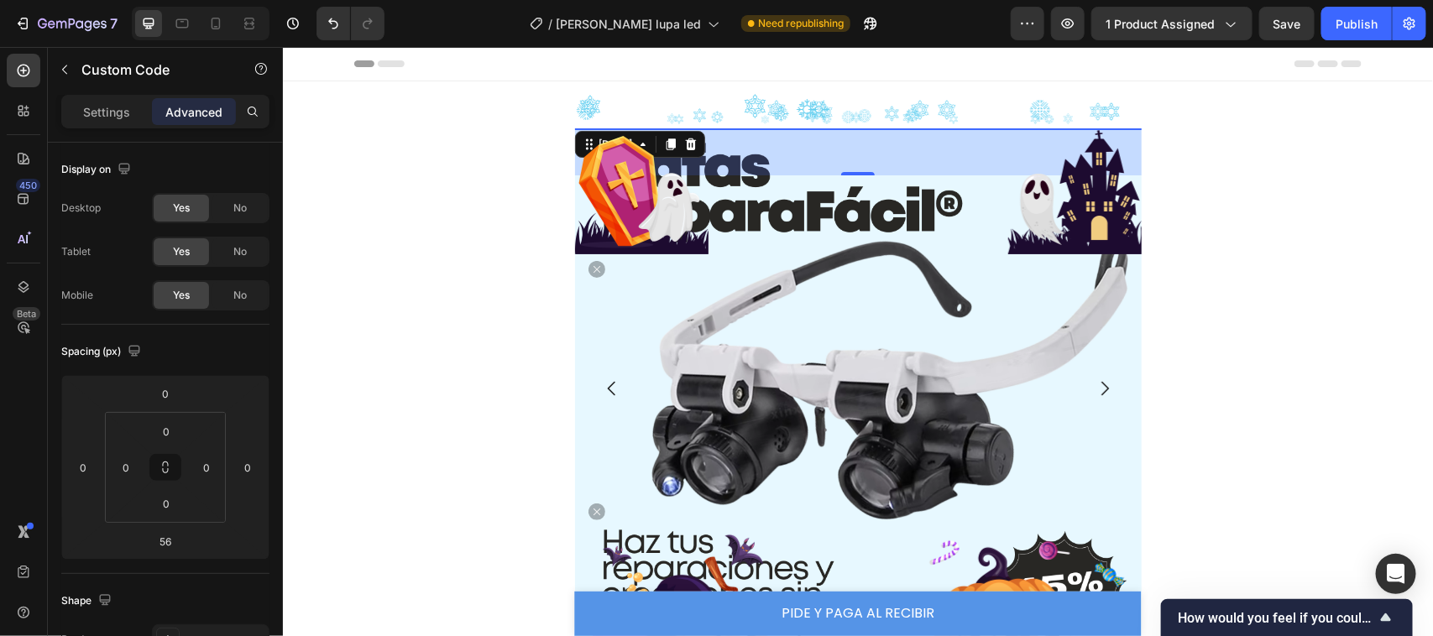
click at [698, 142] on div at bounding box center [640, 191] width 133 height 126
